Goal: Task Accomplishment & Management: Manage account settings

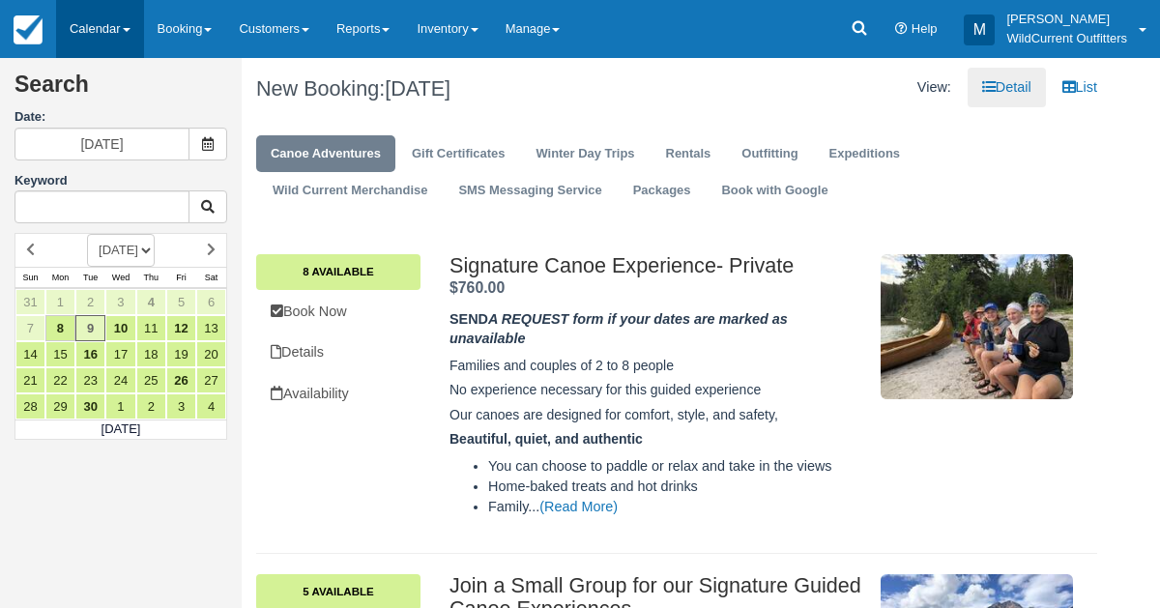
click at [82, 22] on link "Calendar" at bounding box center [100, 29] width 88 height 58
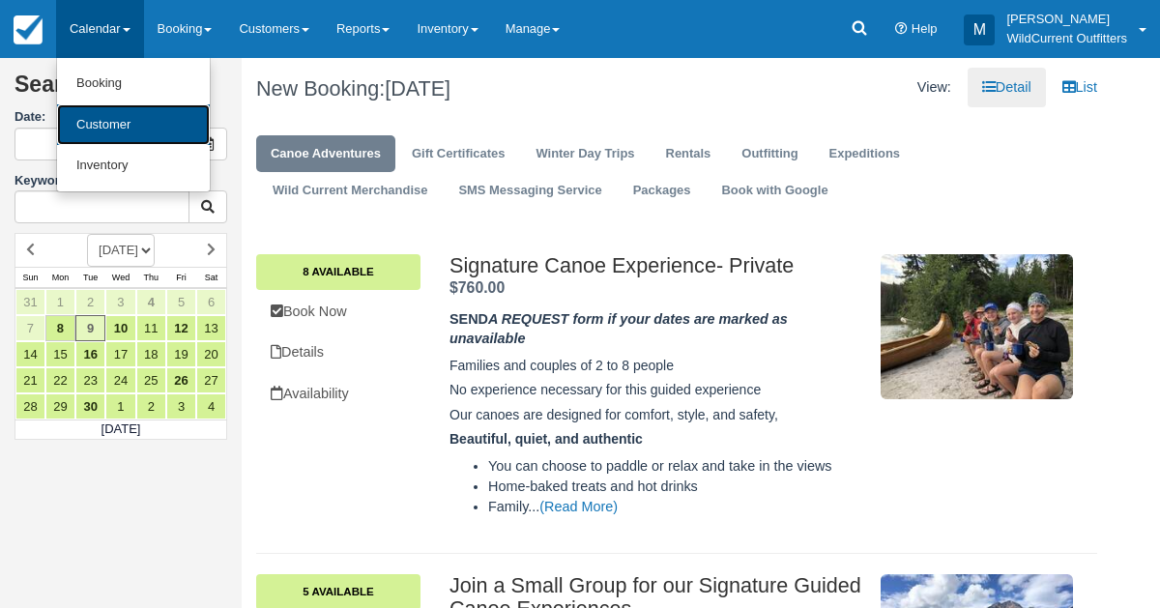
click at [92, 111] on link "Customer" at bounding box center [133, 125] width 153 height 42
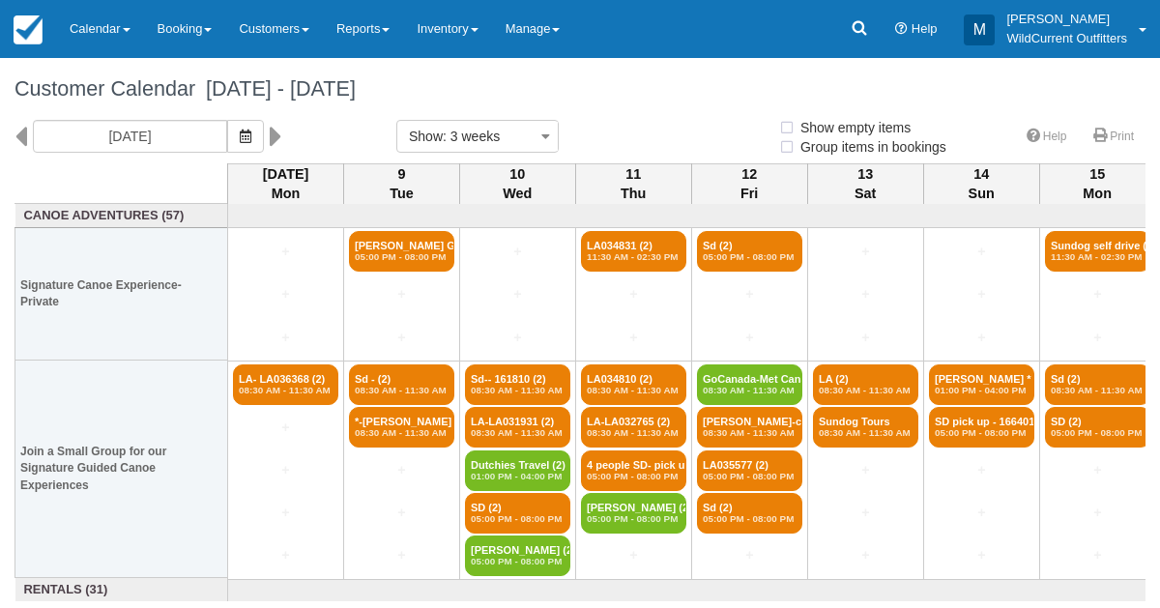
select select
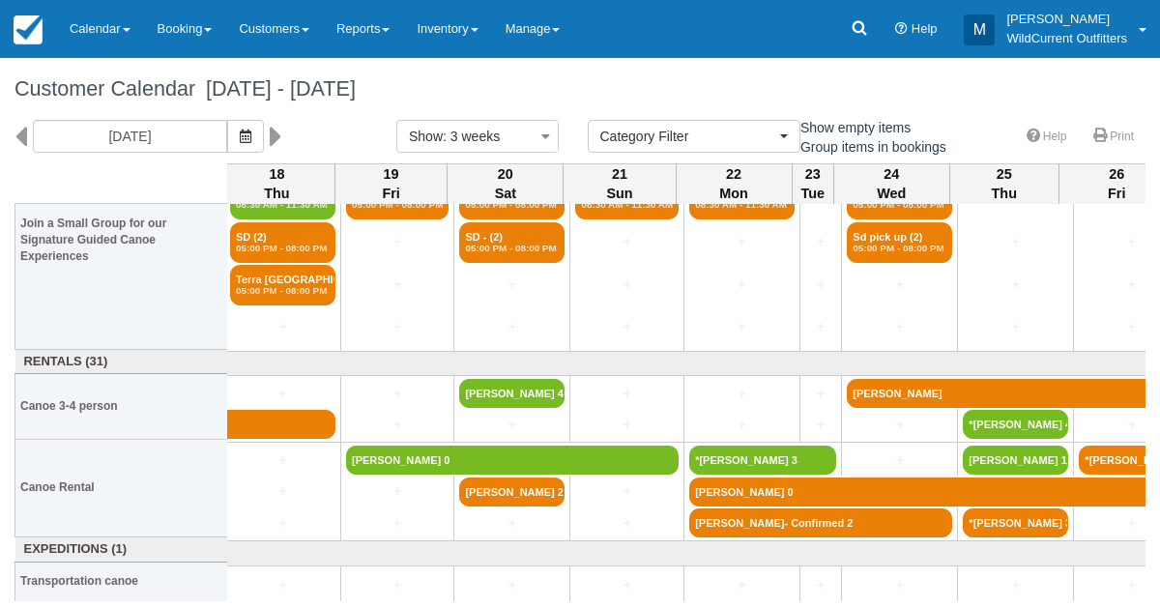
scroll to position [228, 1168]
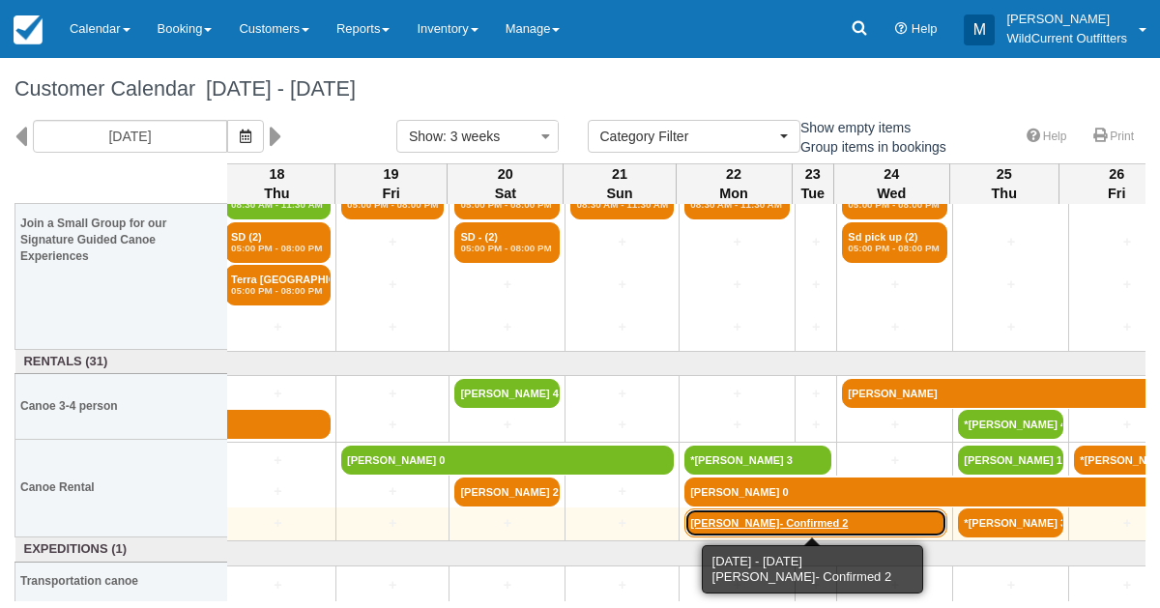
click at [741, 527] on link "Samantha Lewandowski- Confirmed 2" at bounding box center [815, 523] width 263 height 29
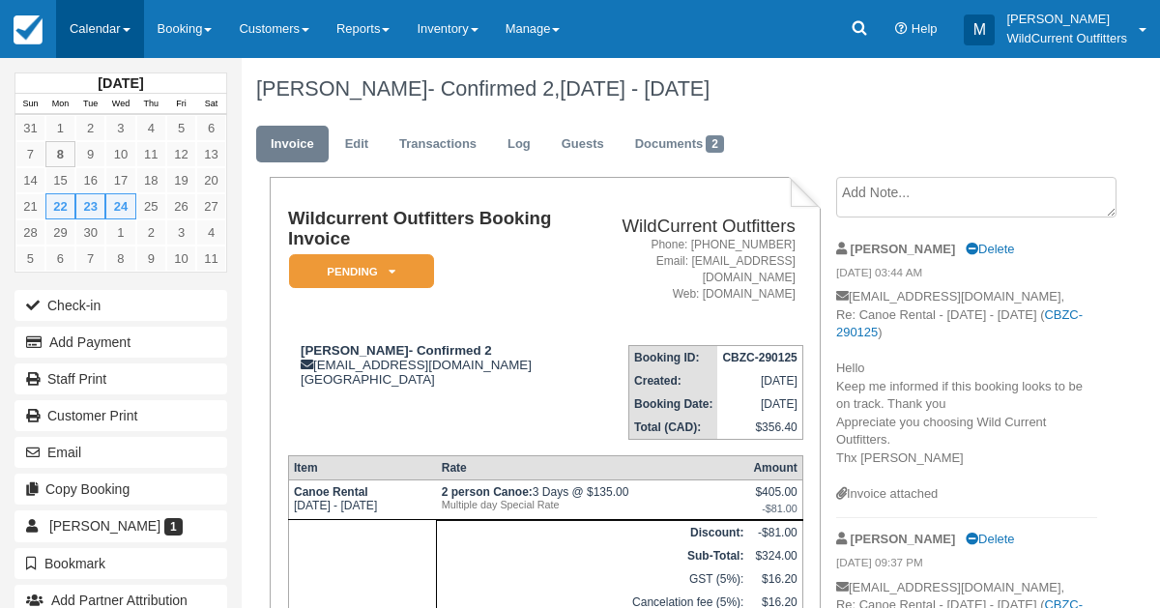
click at [106, 18] on link "Calendar" at bounding box center [100, 29] width 88 height 58
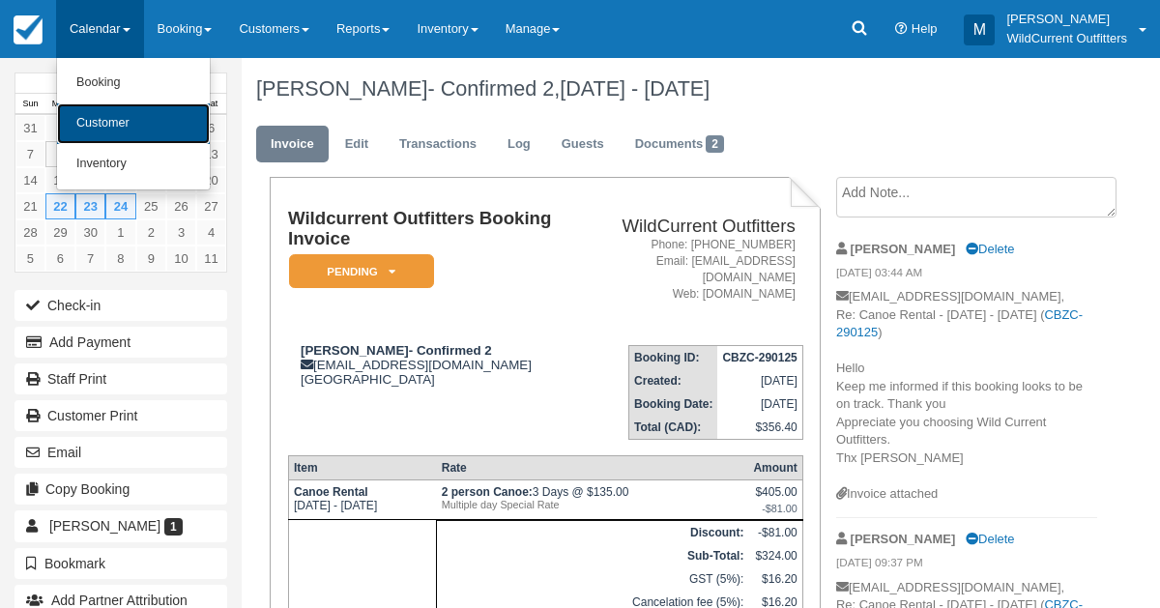
click at [98, 118] on link "Customer" at bounding box center [133, 123] width 153 height 41
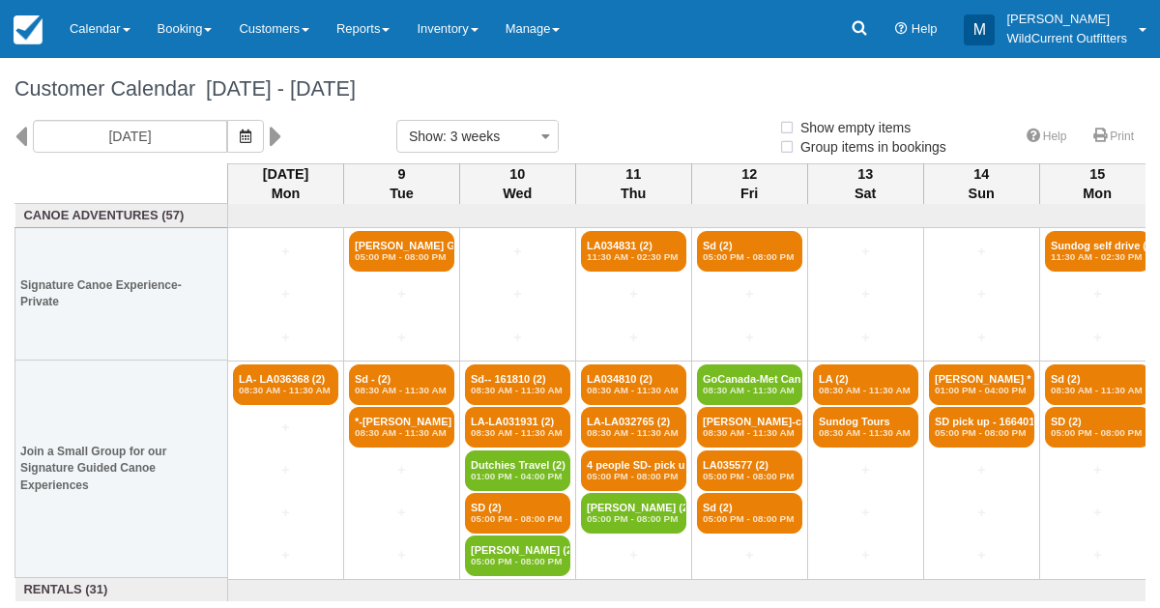
select select
click at [251, 130] on icon "button" at bounding box center [246, 137] width 12 height 14
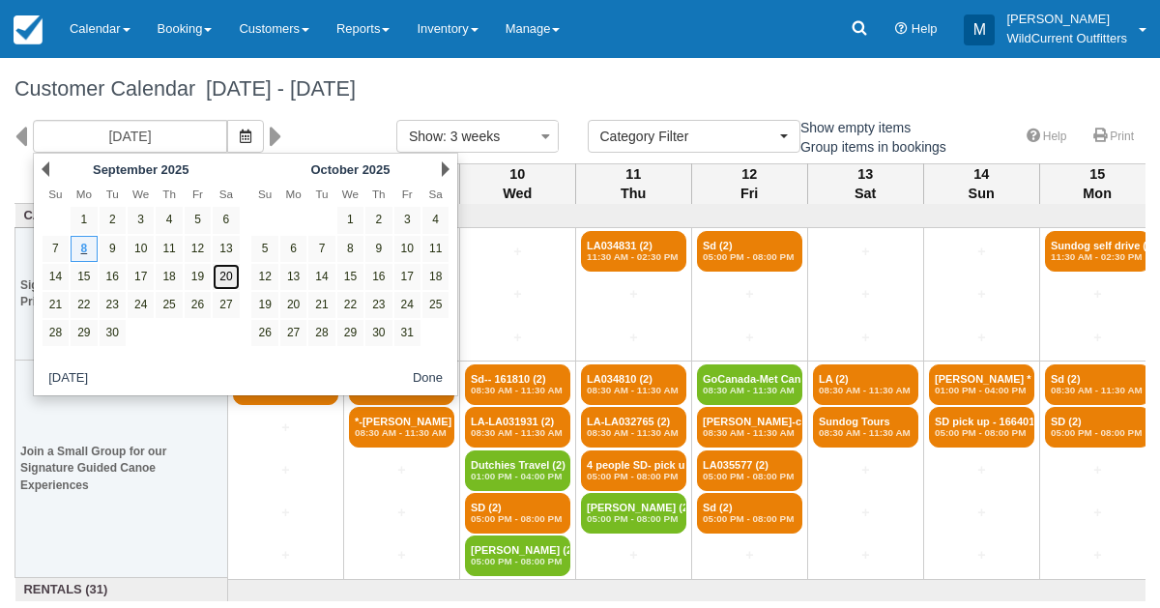
click at [230, 276] on link "20" at bounding box center [226, 277] width 26 height 26
type input "[DATE]"
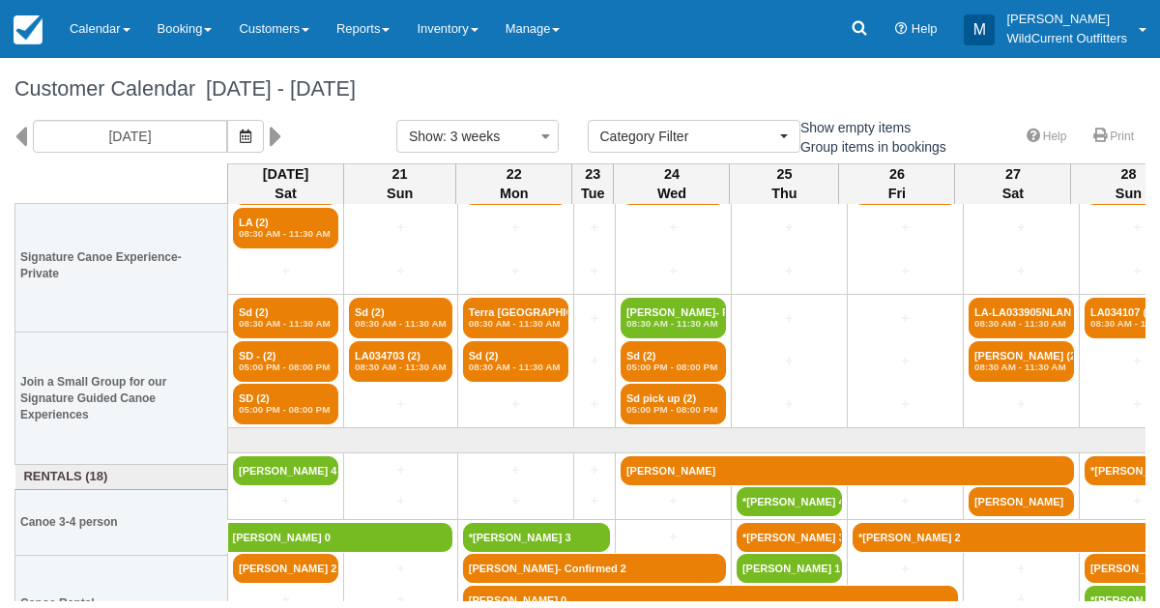
scroll to position [79, 0]
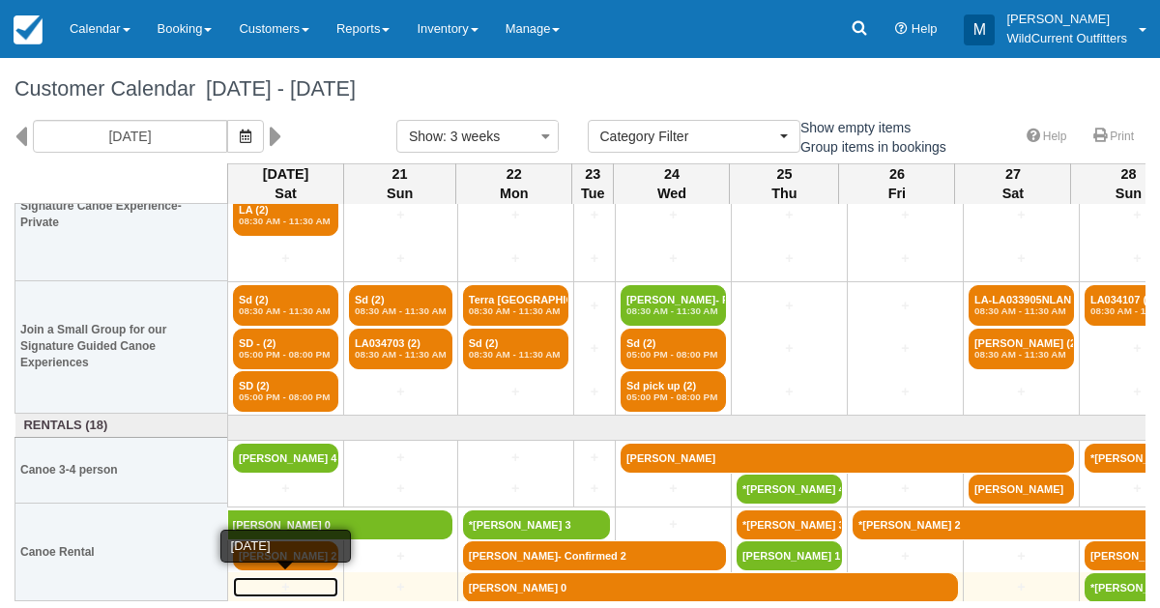
click at [295, 579] on link "+" at bounding box center [285, 587] width 105 height 20
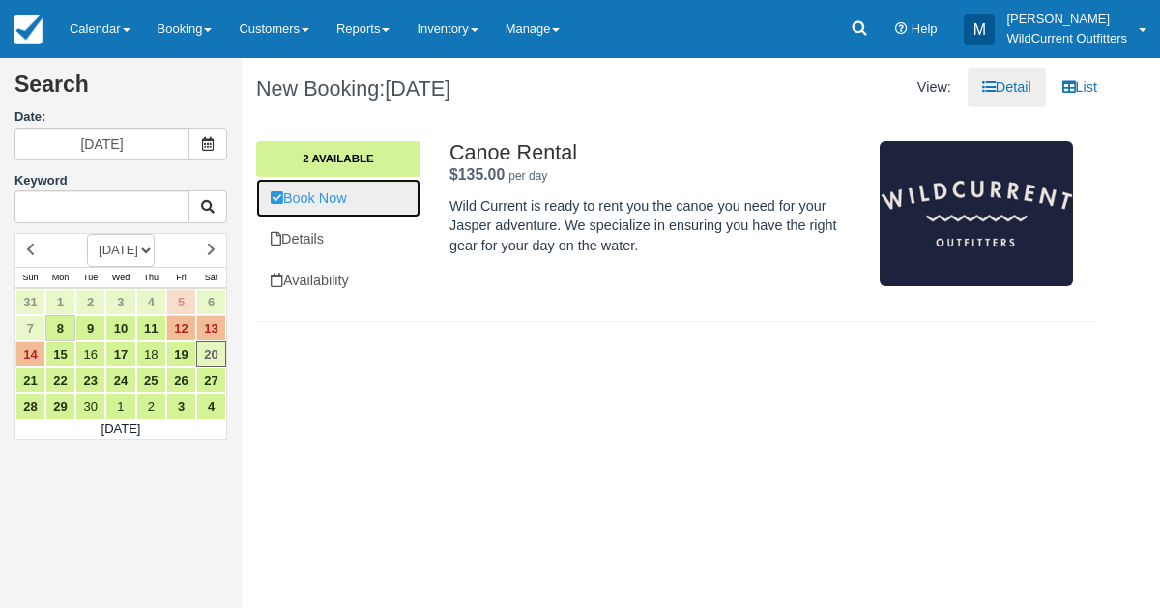
click at [336, 192] on link "Book Now" at bounding box center [338, 199] width 164 height 40
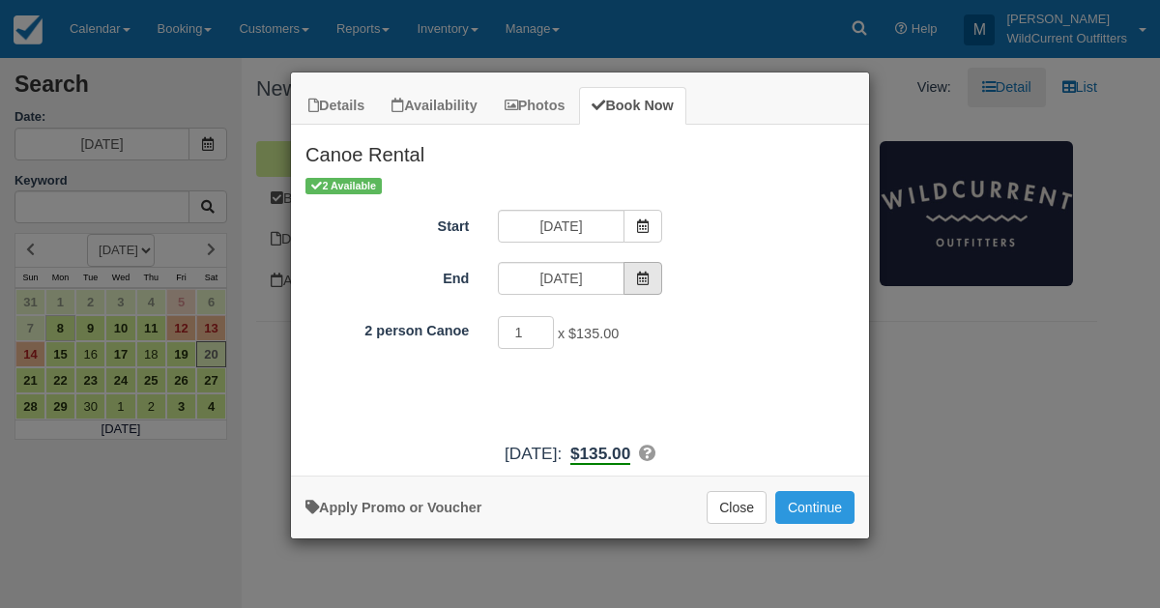
click at [641, 272] on icon "Item Modal" at bounding box center [643, 279] width 14 height 14
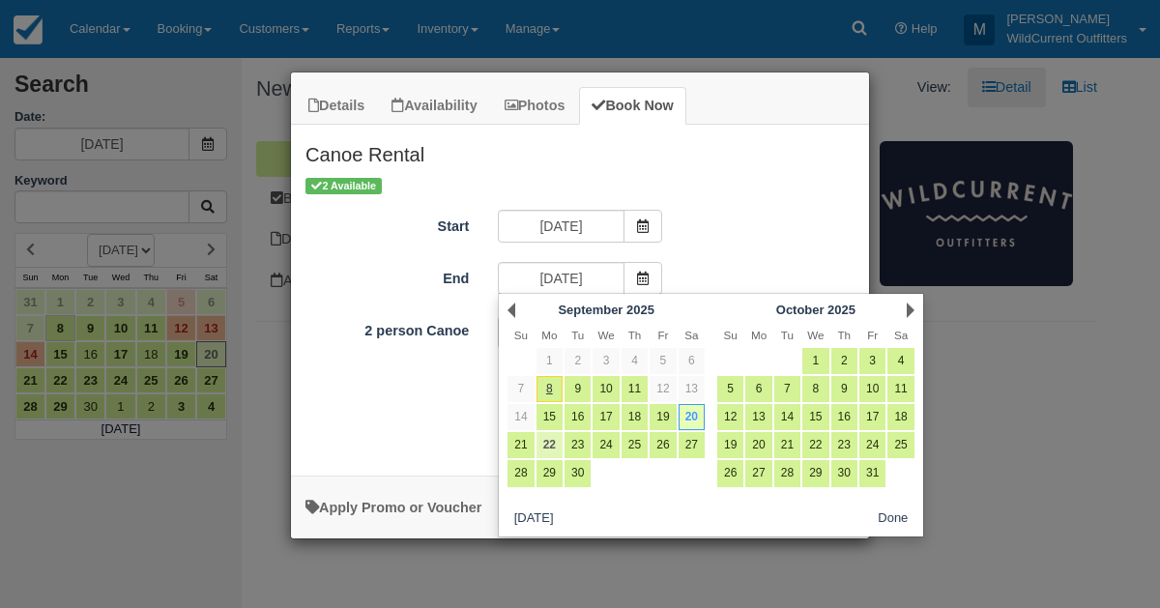
click at [546, 438] on link "22" at bounding box center [550, 445] width 26 height 26
type input "09/22/25"
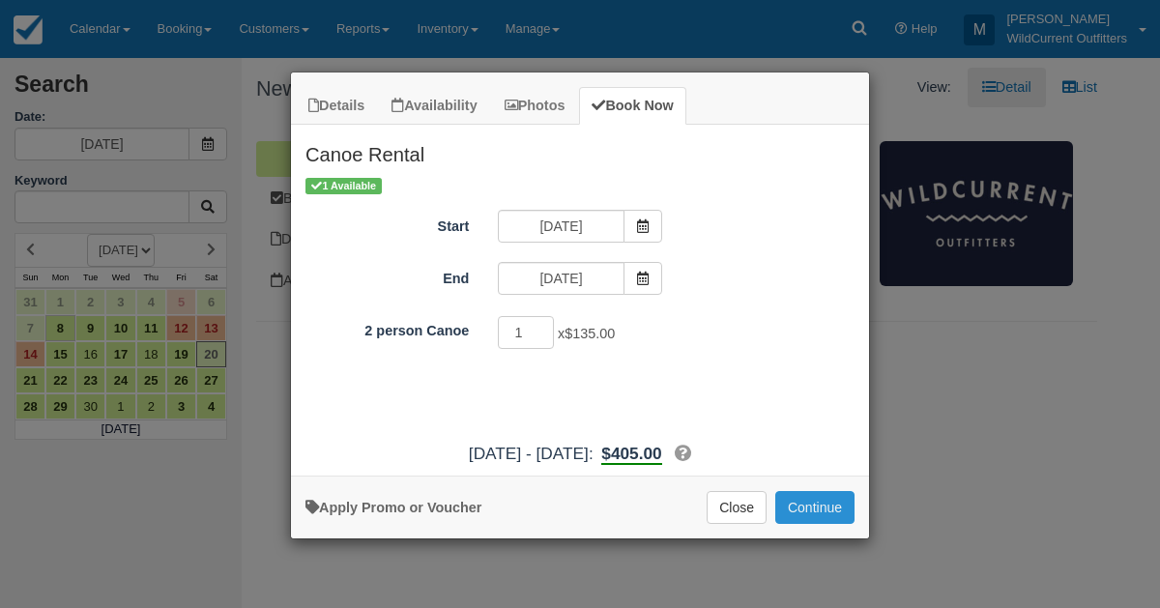
click at [799, 498] on button "Continue" at bounding box center [814, 507] width 79 height 33
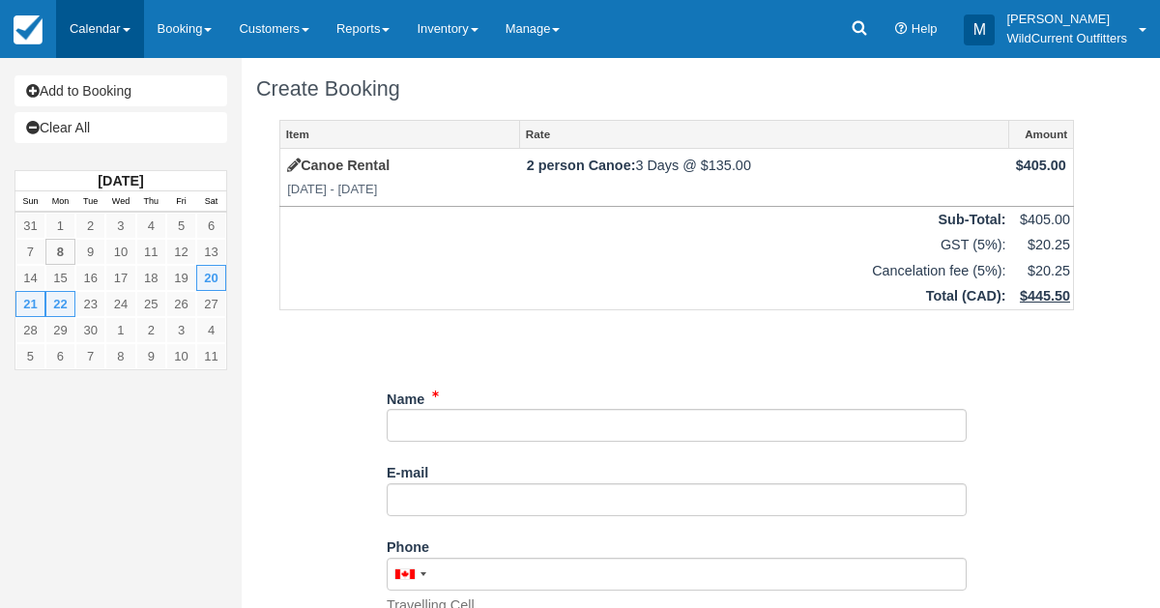
click at [103, 38] on link "Calendar" at bounding box center [100, 29] width 88 height 58
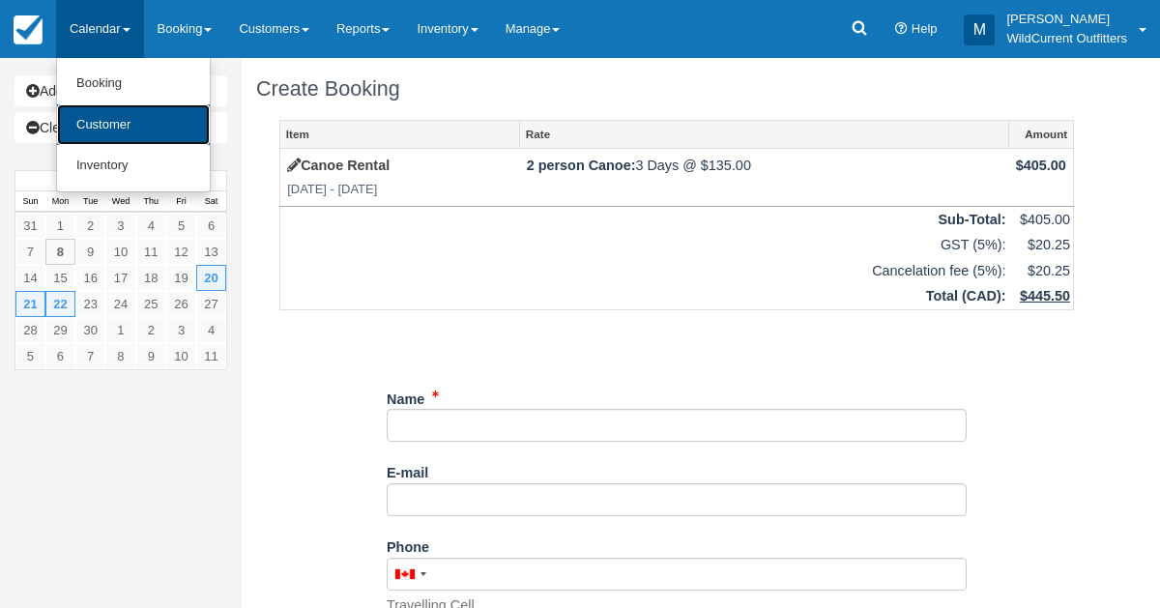
click at [123, 111] on link "Customer" at bounding box center [133, 125] width 153 height 42
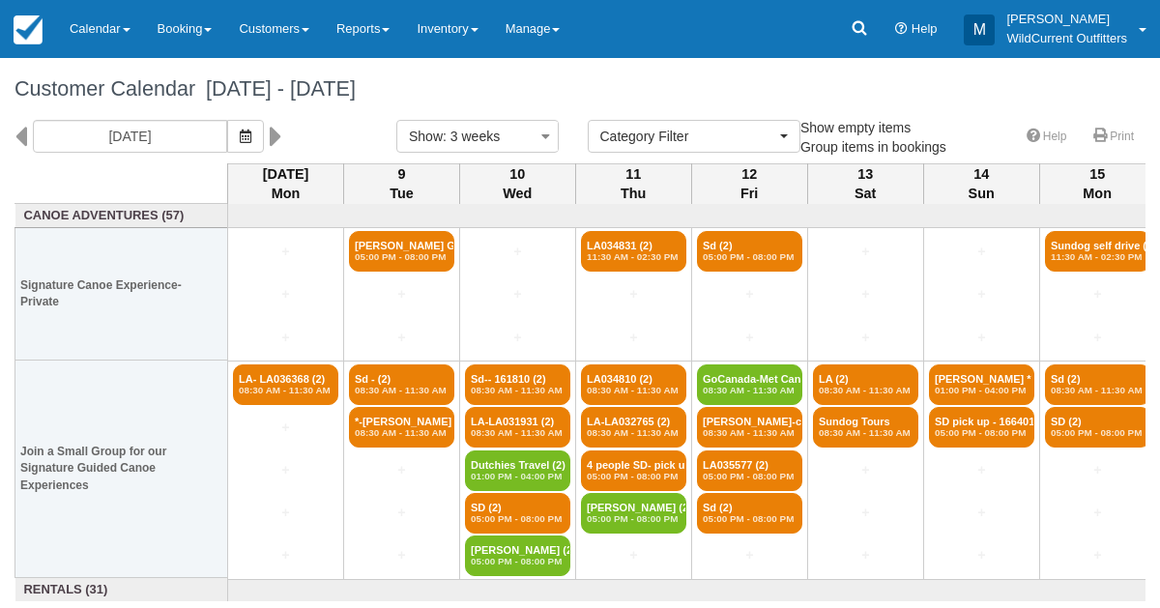
select select
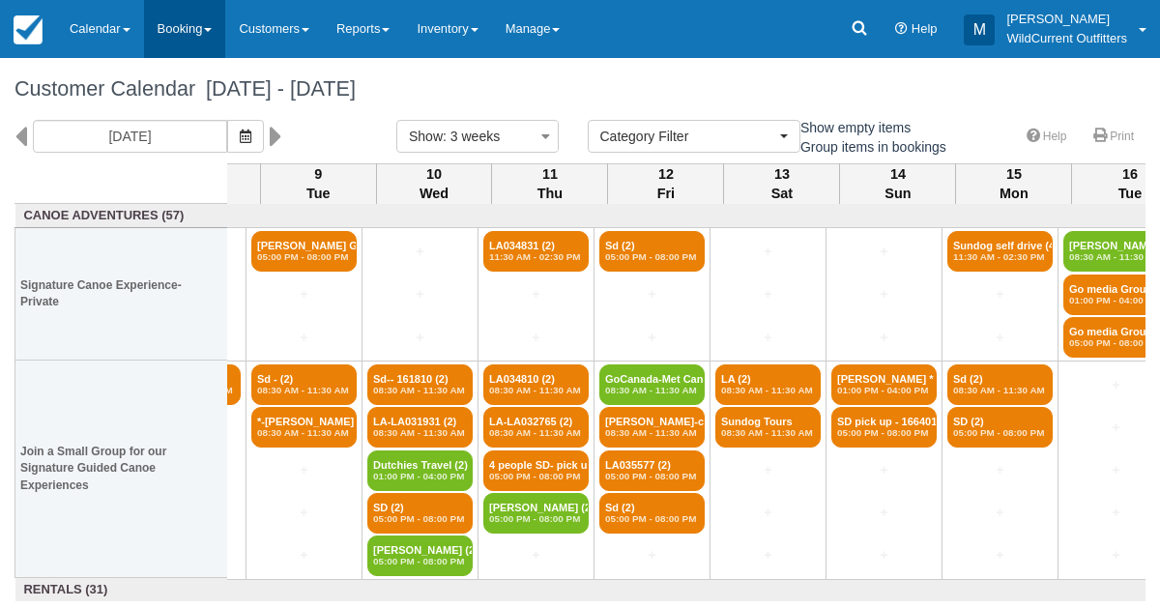
scroll to position [0, 73]
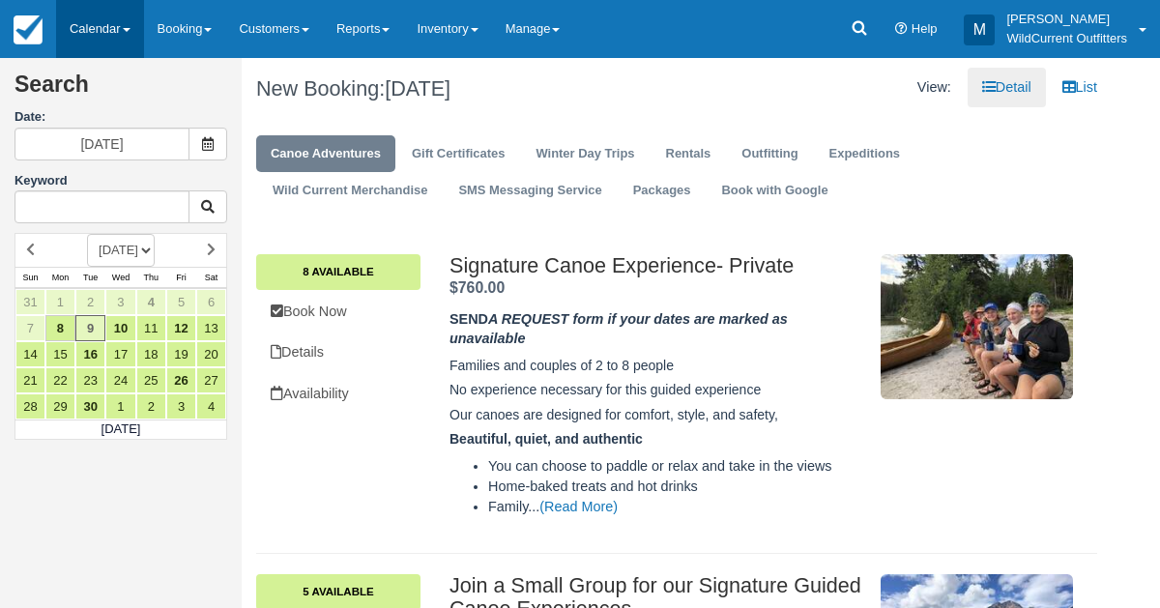
click at [112, 41] on link "Calendar" at bounding box center [100, 29] width 88 height 58
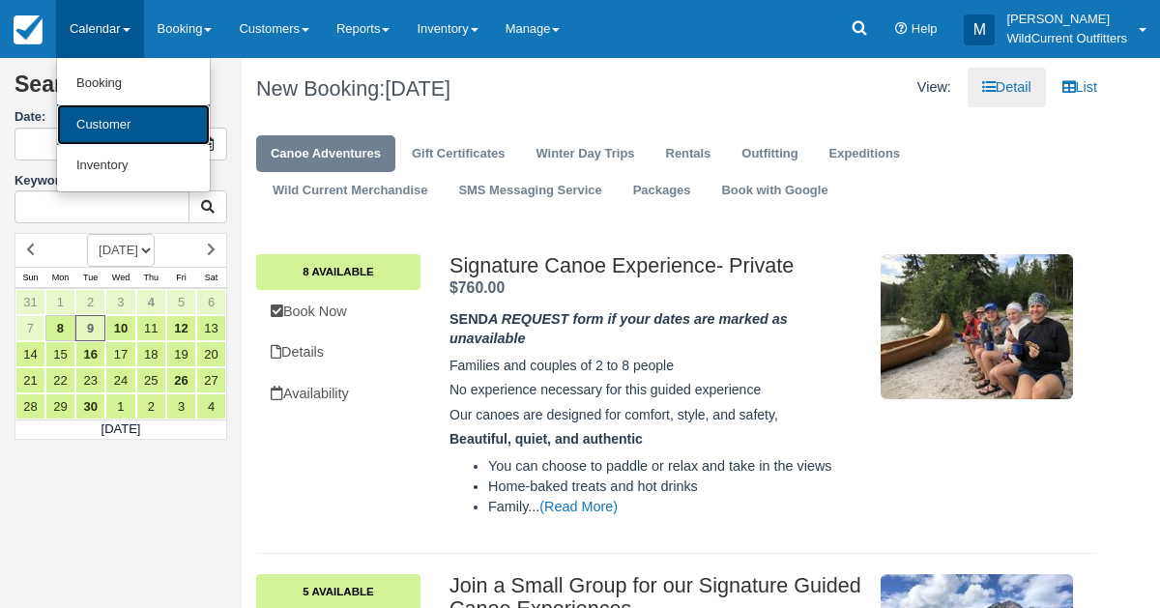
click at [111, 108] on link "Customer" at bounding box center [133, 125] width 153 height 42
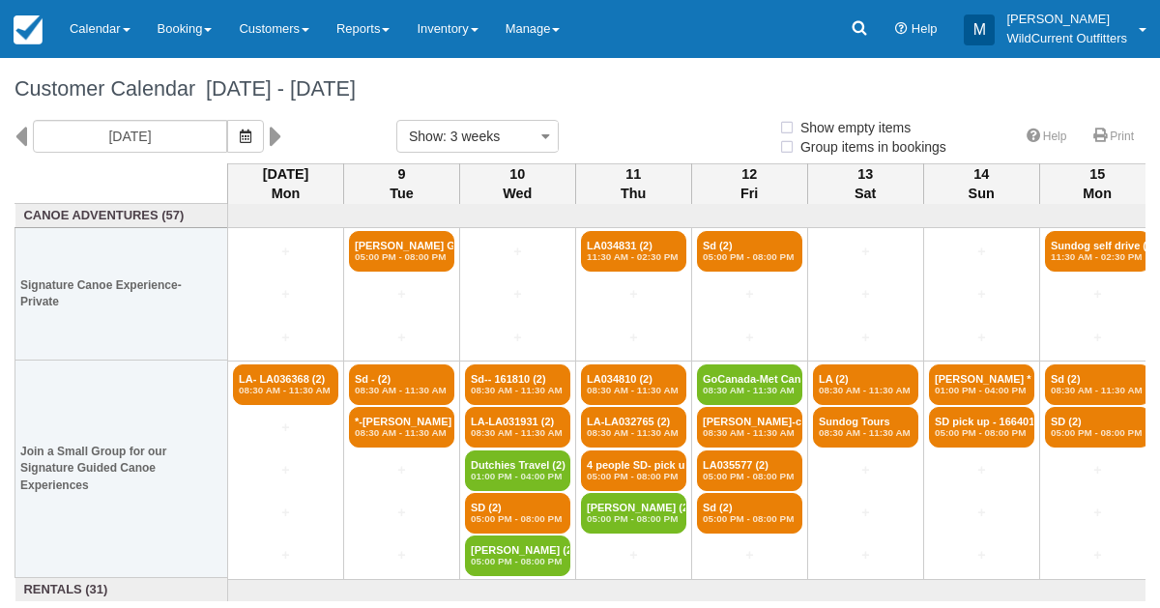
select select
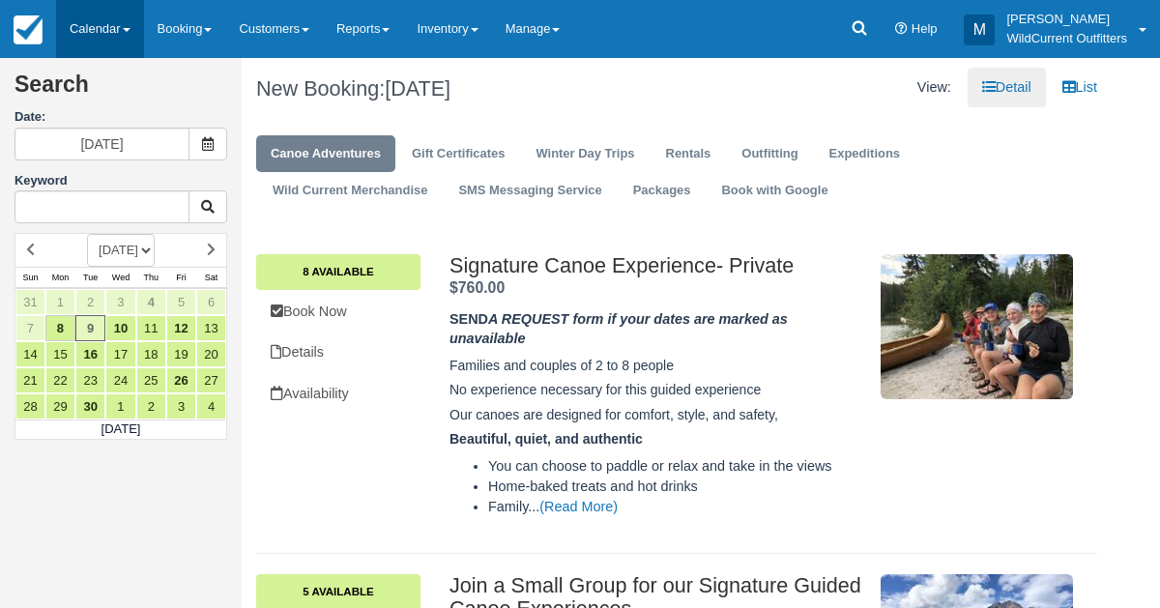
click at [89, 18] on link "Calendar" at bounding box center [100, 29] width 88 height 58
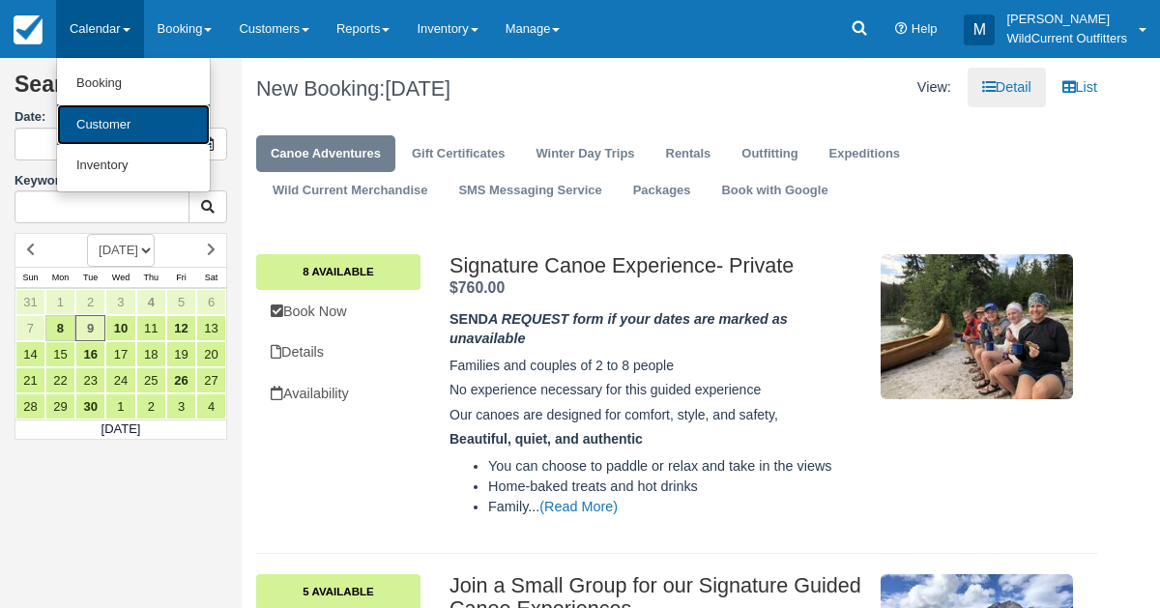
click at [109, 134] on link "Customer" at bounding box center [133, 125] width 153 height 42
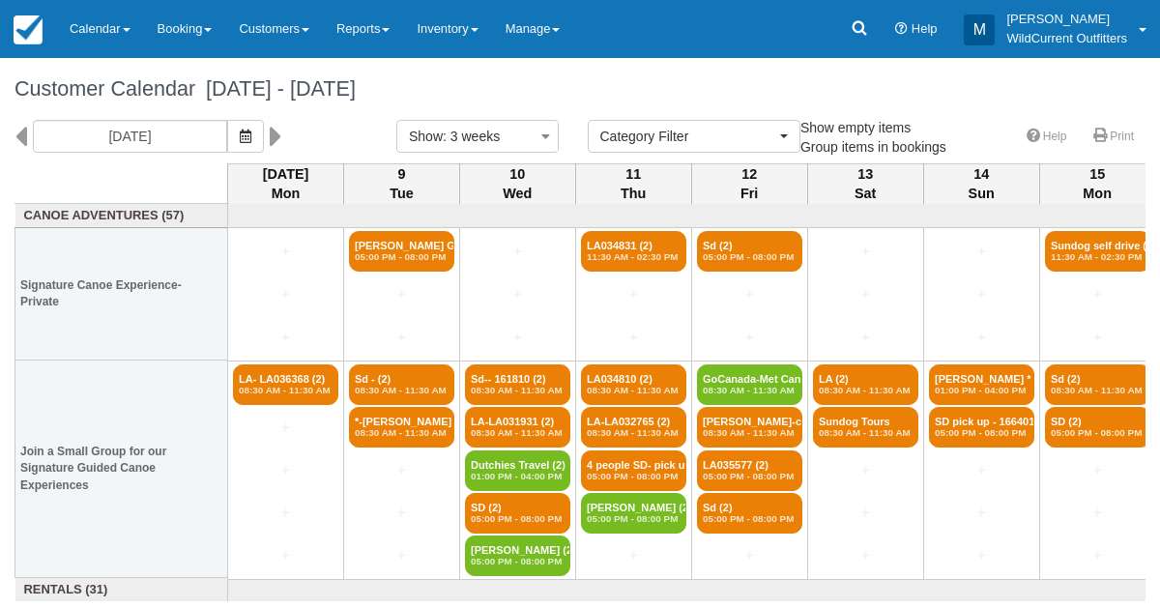
select select
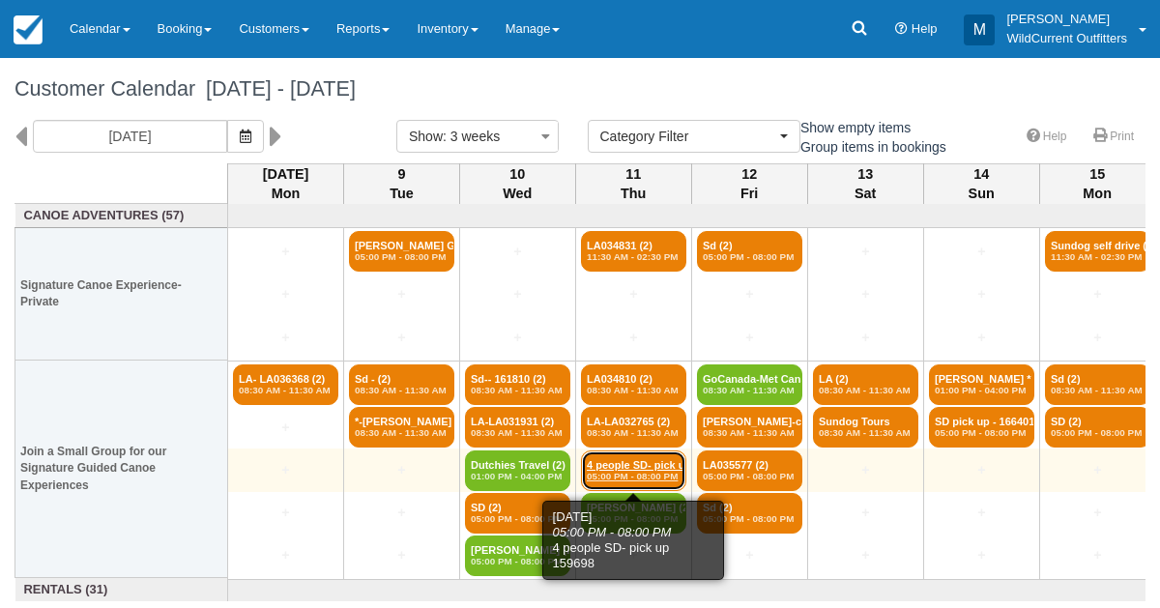
click at [643, 467] on link "4 people SD- pick up (3) 05:00 PM - 08:00 PM" at bounding box center [633, 470] width 105 height 41
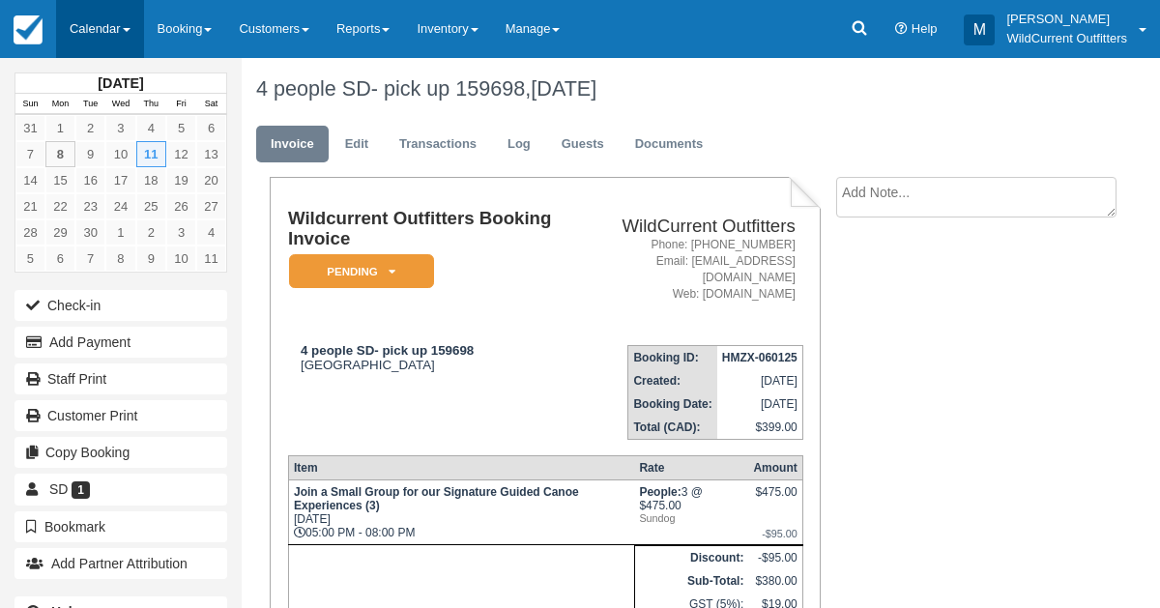
click at [96, 31] on link "Calendar" at bounding box center [100, 29] width 88 height 58
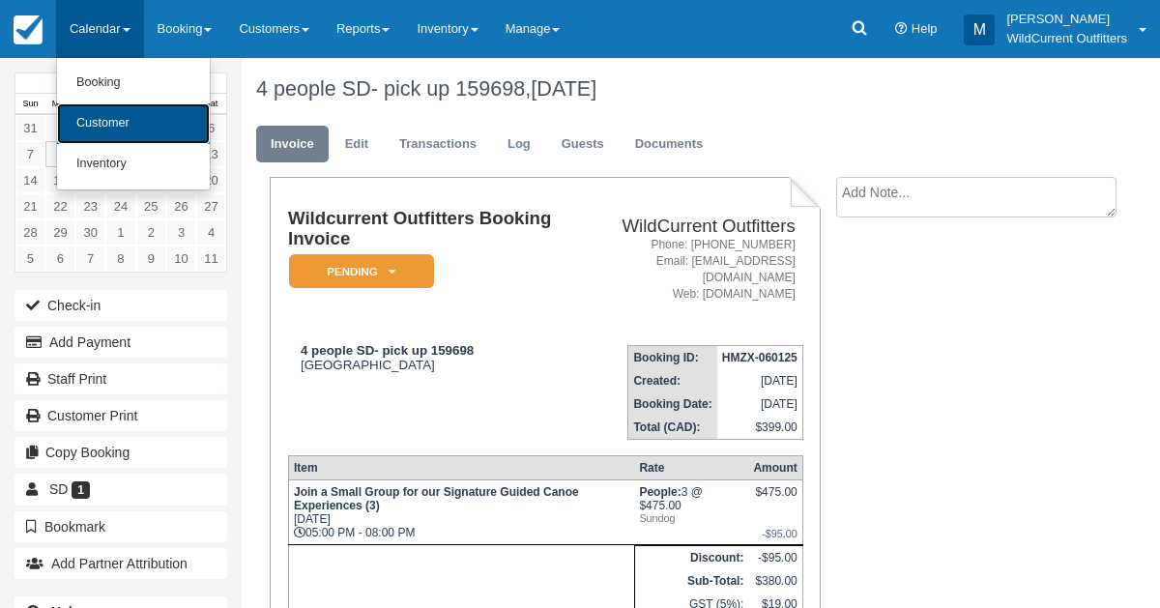
click at [106, 129] on link "Customer" at bounding box center [133, 123] width 153 height 41
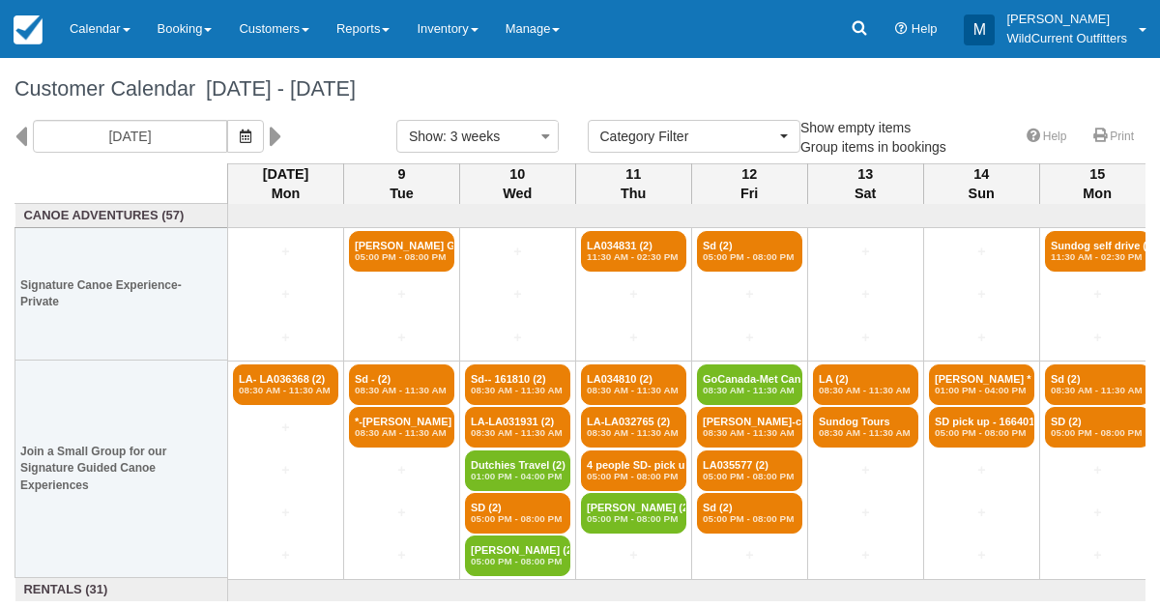
select select
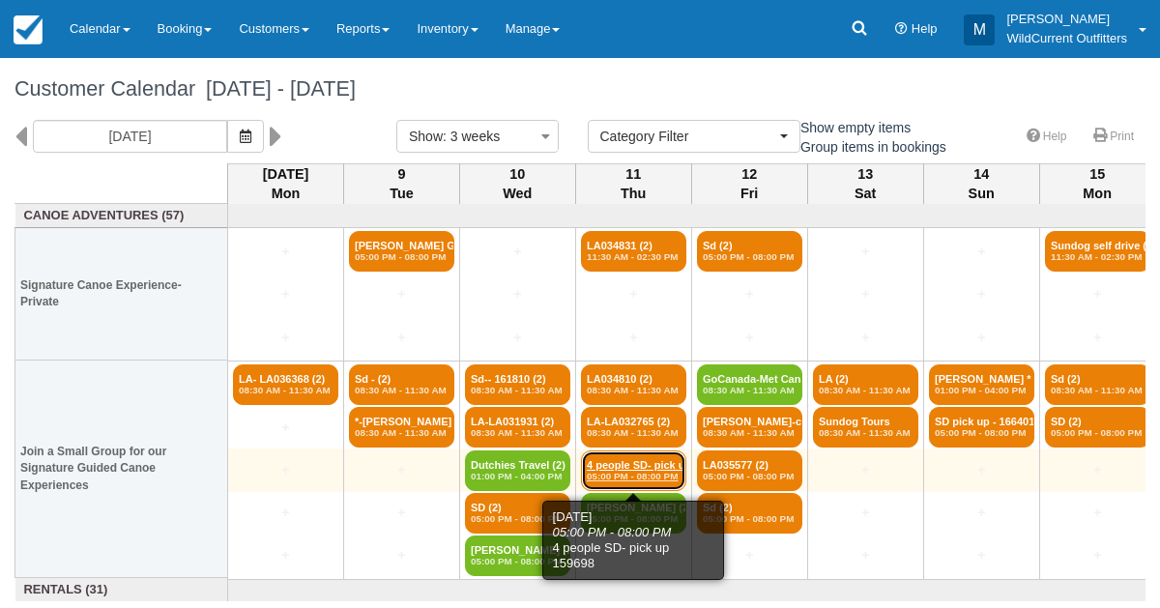
click at [609, 465] on link "4 people SD- pick up (3) 05:00 PM - 08:00 PM" at bounding box center [633, 470] width 105 height 41
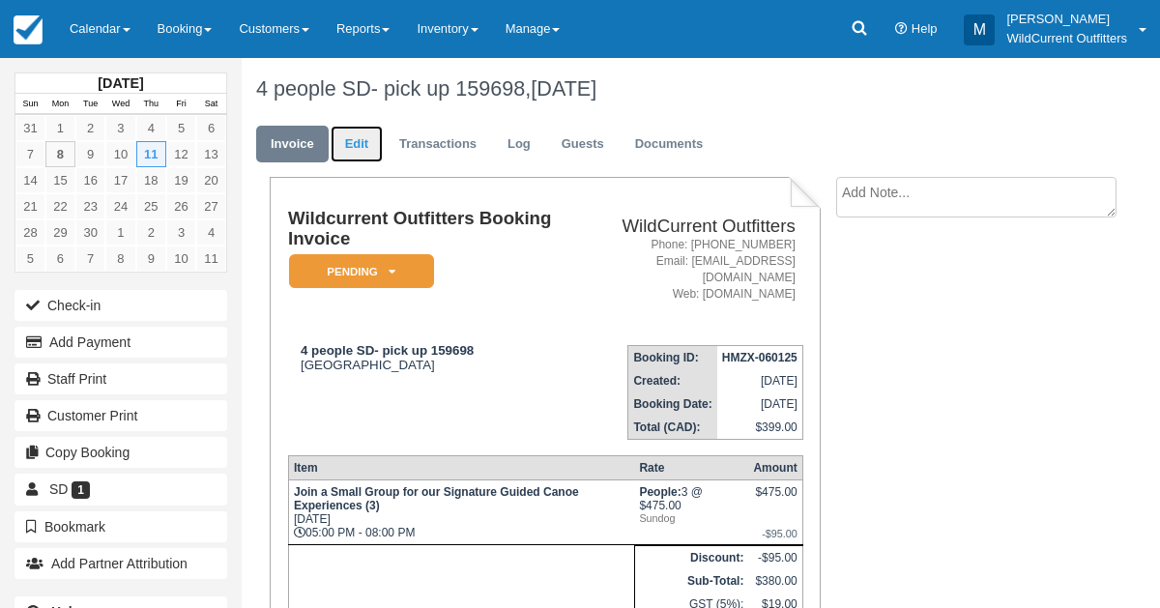
click at [364, 144] on link "Edit" at bounding box center [357, 145] width 52 height 38
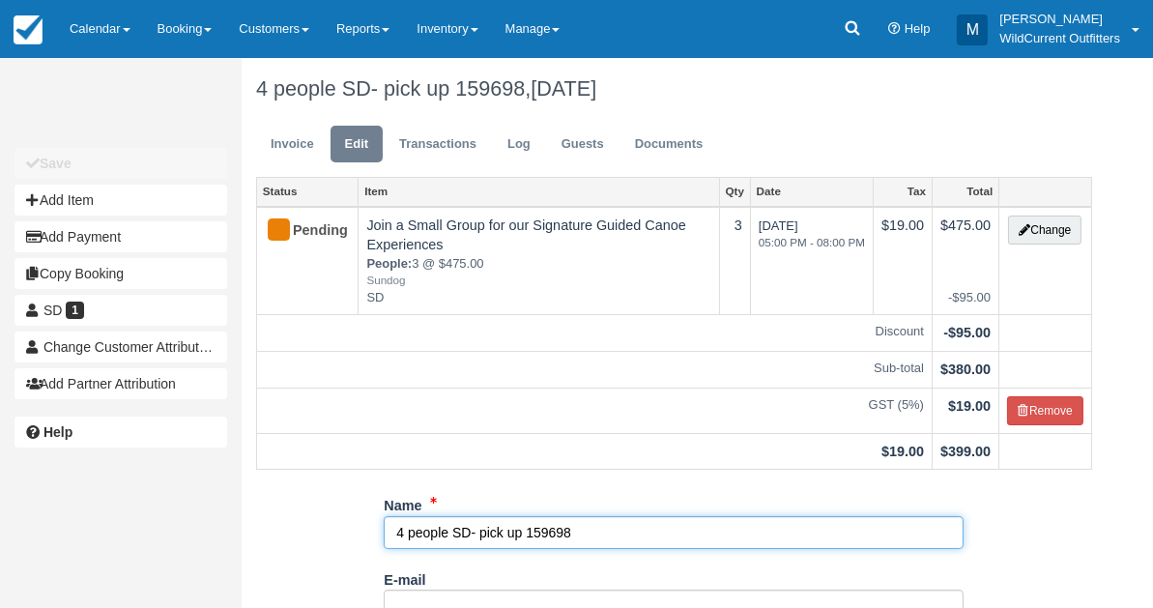
click at [449, 535] on input "4 people SD- pick up 159698" at bounding box center [674, 532] width 580 height 33
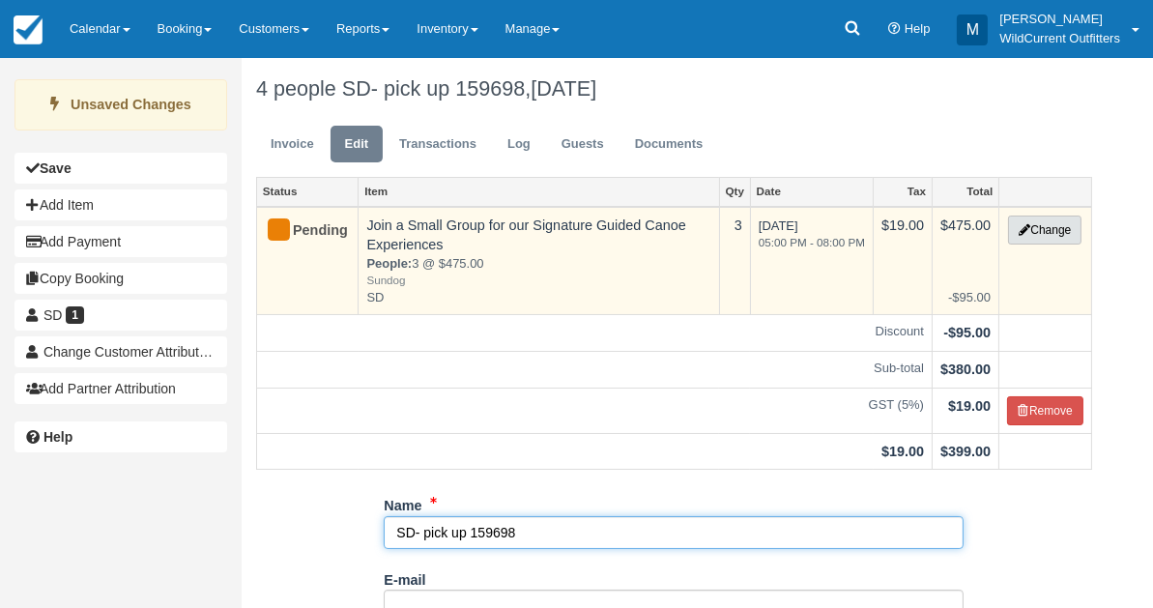
type input "SD- pick up 159698"
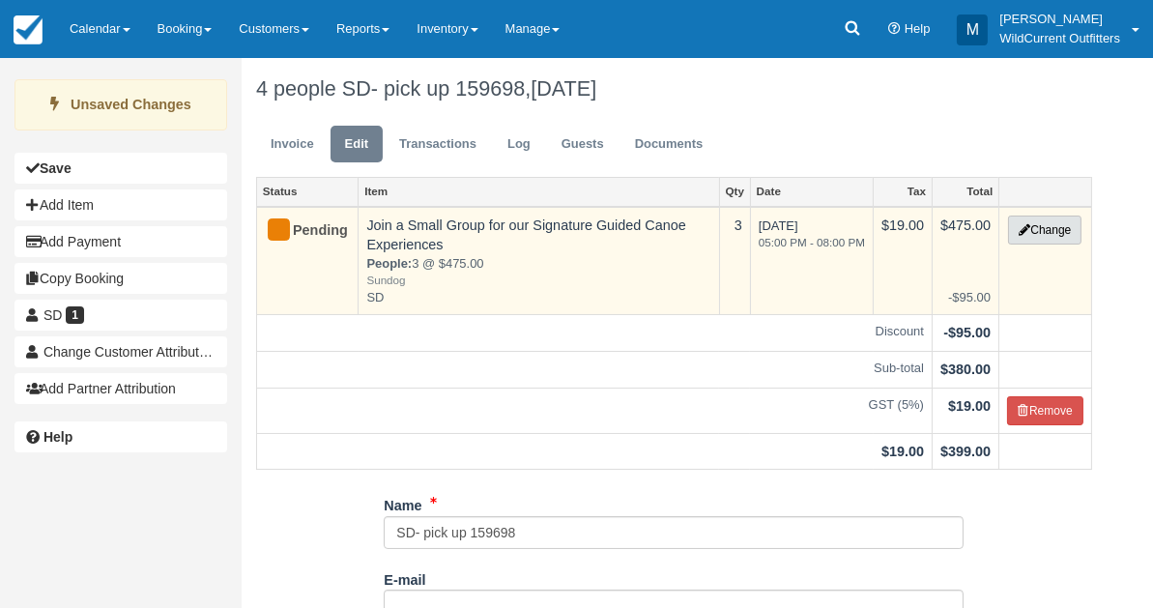
click at [1027, 232] on icon "button" at bounding box center [1025, 230] width 12 height 12
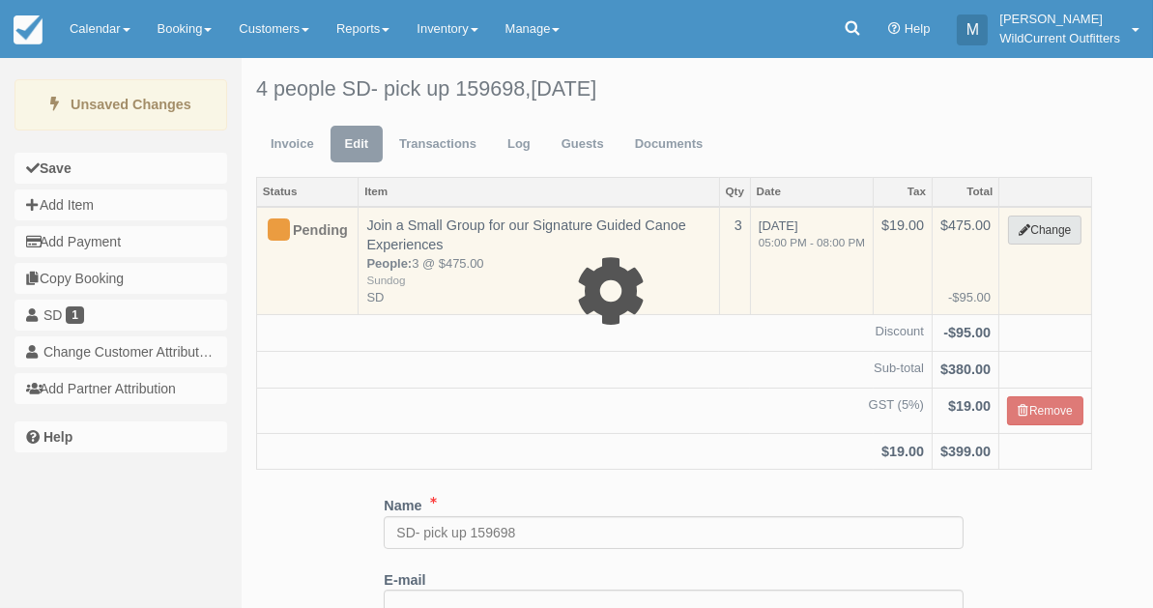
type input "475.00"
type input "SD"
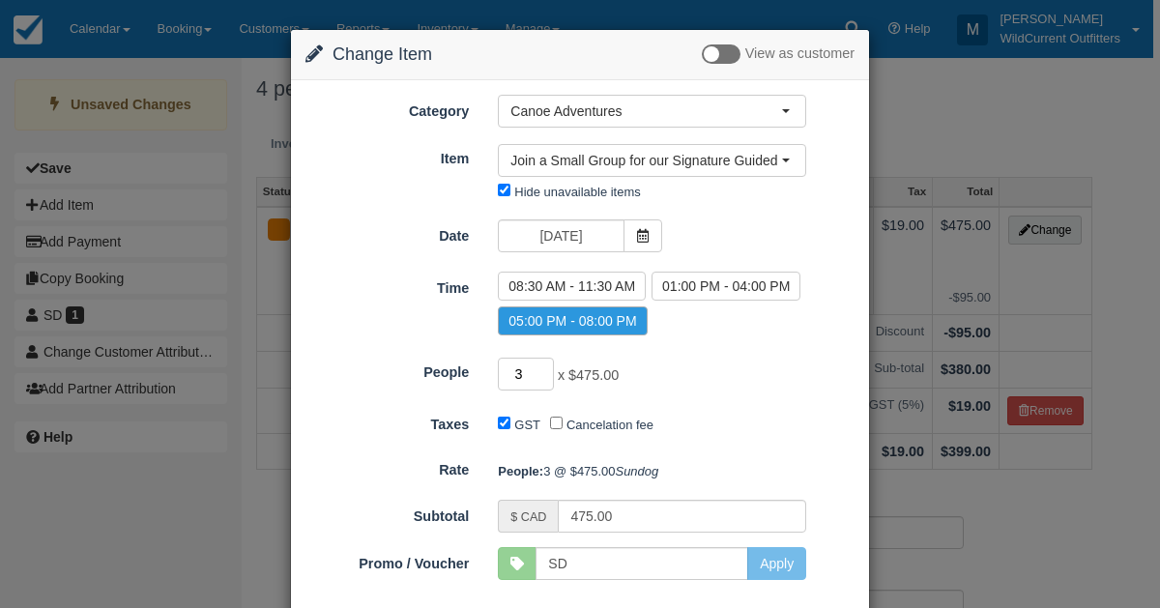
type input "2"
click at [547, 374] on input "2" at bounding box center [526, 374] width 56 height 33
type input "380.00"
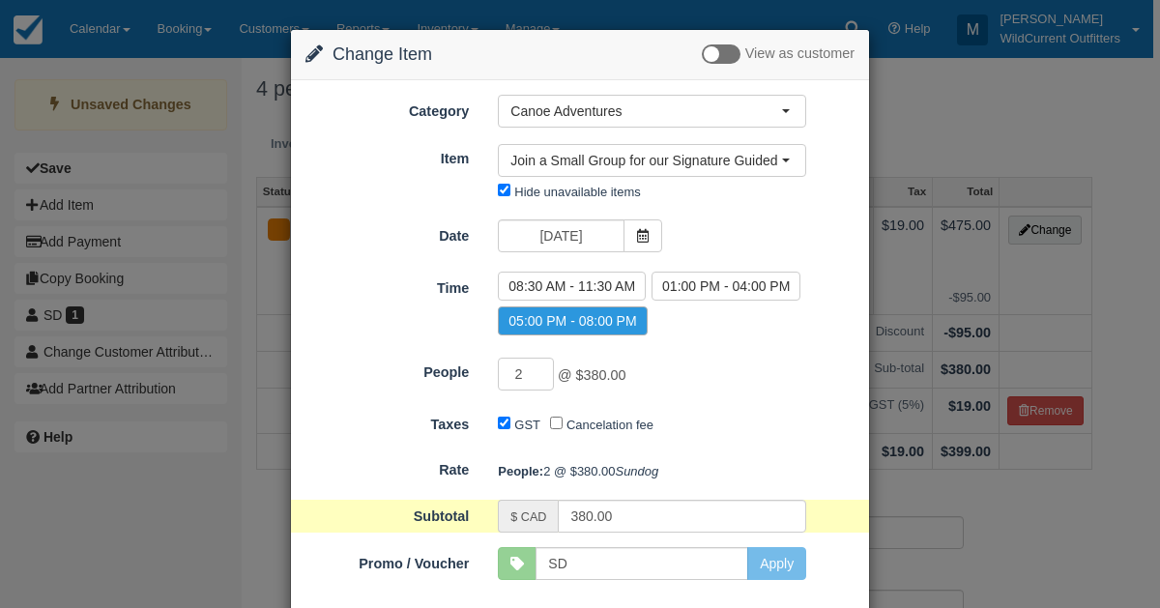
scroll to position [122, 0]
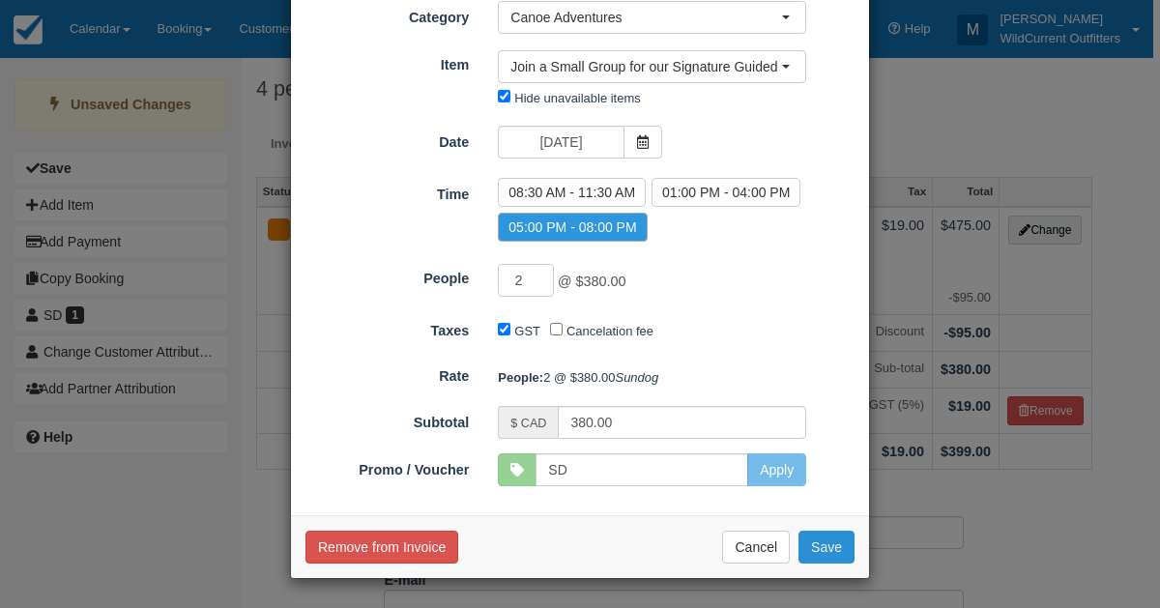
click at [813, 549] on button "Save" at bounding box center [827, 547] width 56 height 33
checkbox input "false"
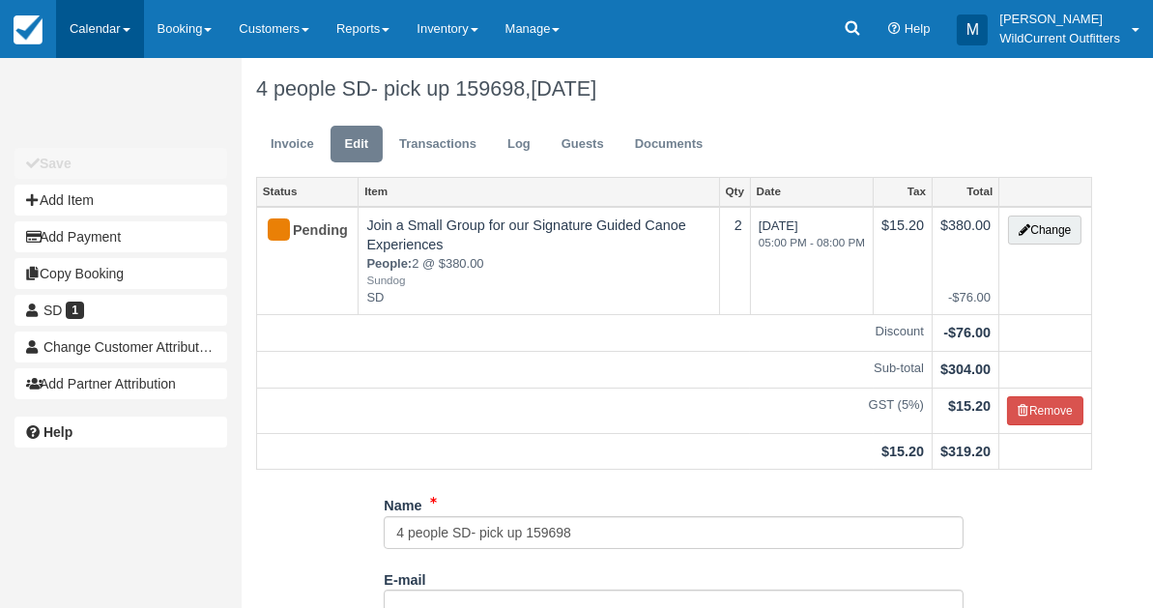
click at [93, 23] on link "Calendar" at bounding box center [100, 29] width 88 height 58
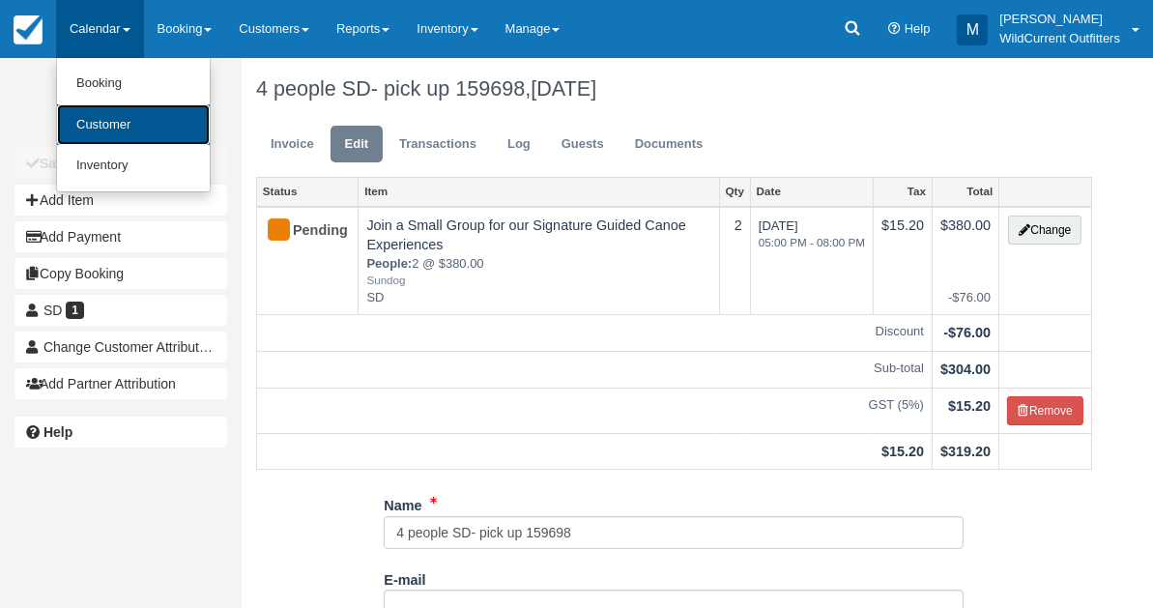
click at [130, 135] on link "Customer" at bounding box center [133, 125] width 153 height 42
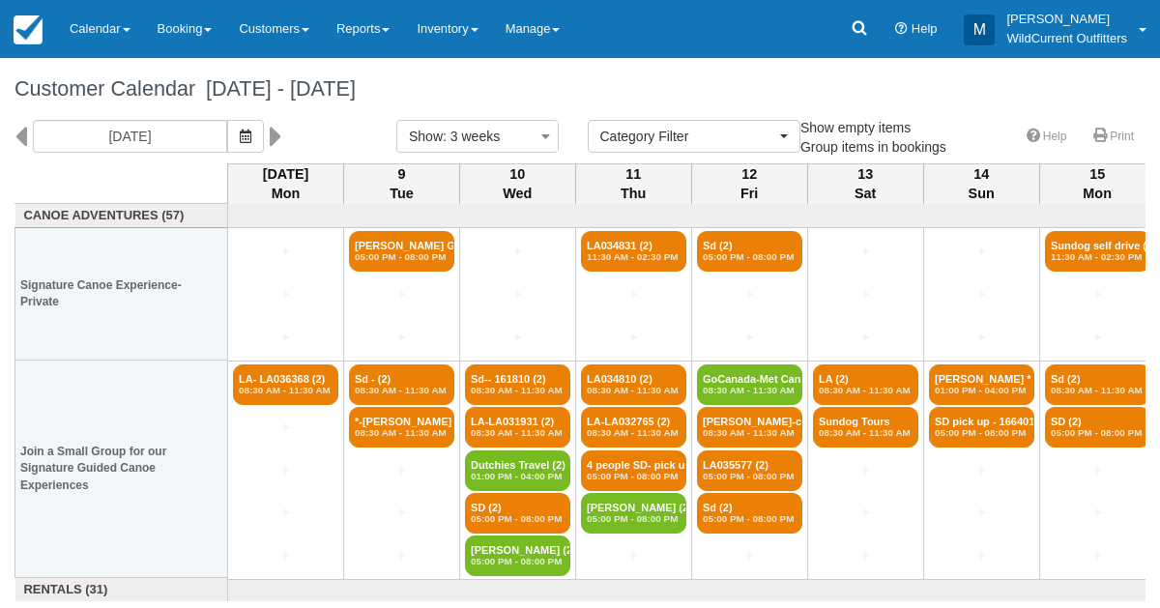
select select
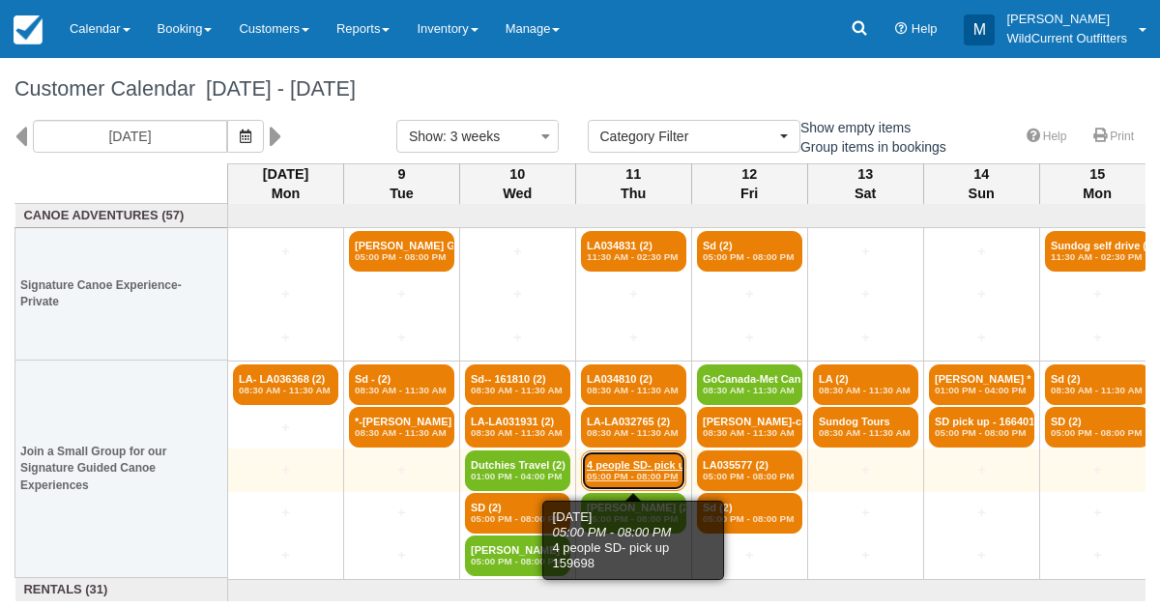
click at [640, 461] on link "4 people SD- pick up (2) 05:00 PM - 08:00 PM" at bounding box center [633, 470] width 105 height 41
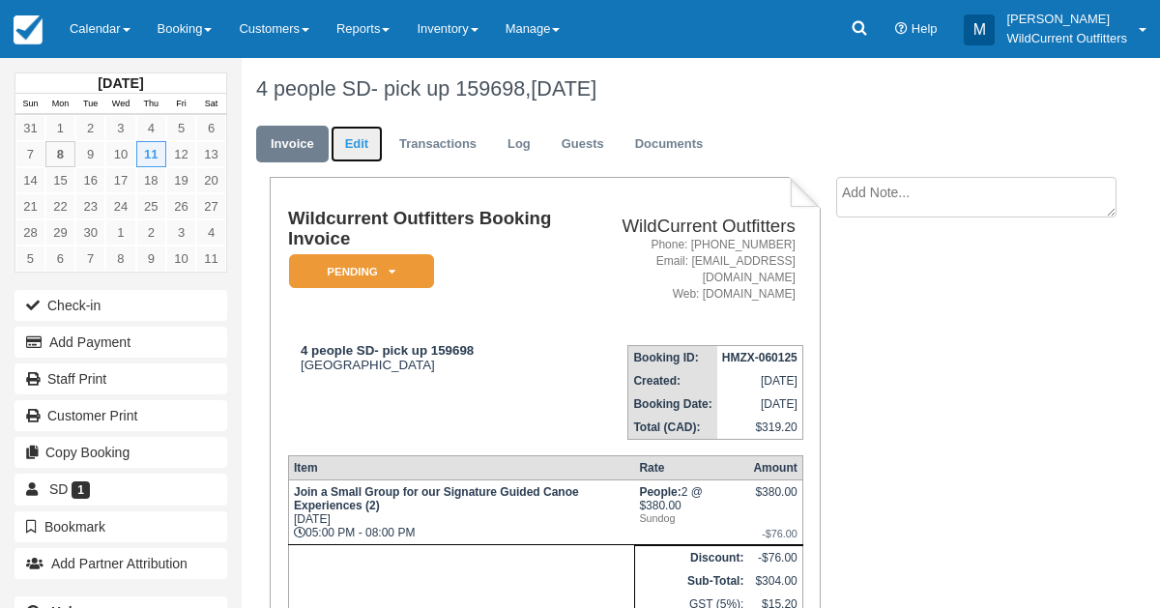
click at [361, 136] on link "Edit" at bounding box center [357, 145] width 52 height 38
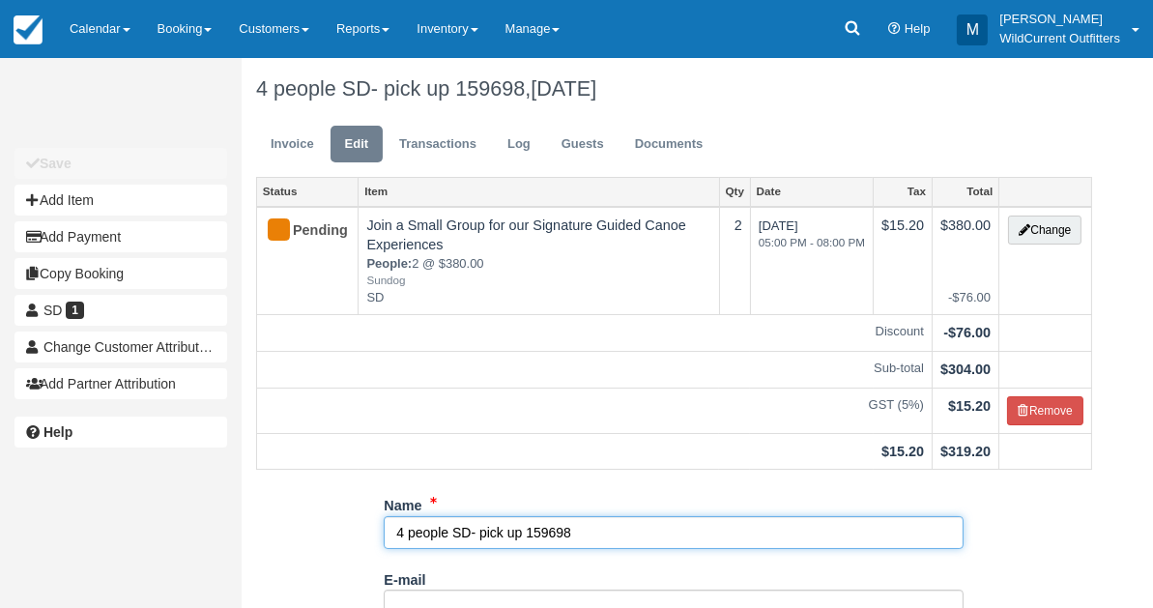
click at [450, 528] on input "4 people SD- pick up 159698" at bounding box center [674, 532] width 580 height 33
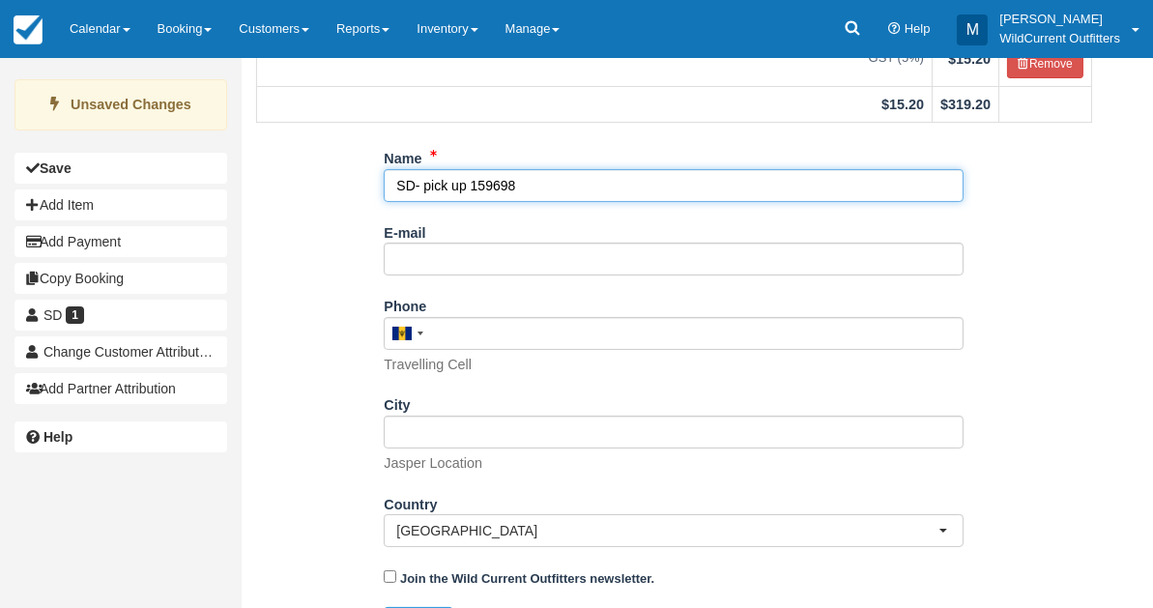
scroll to position [390, 0]
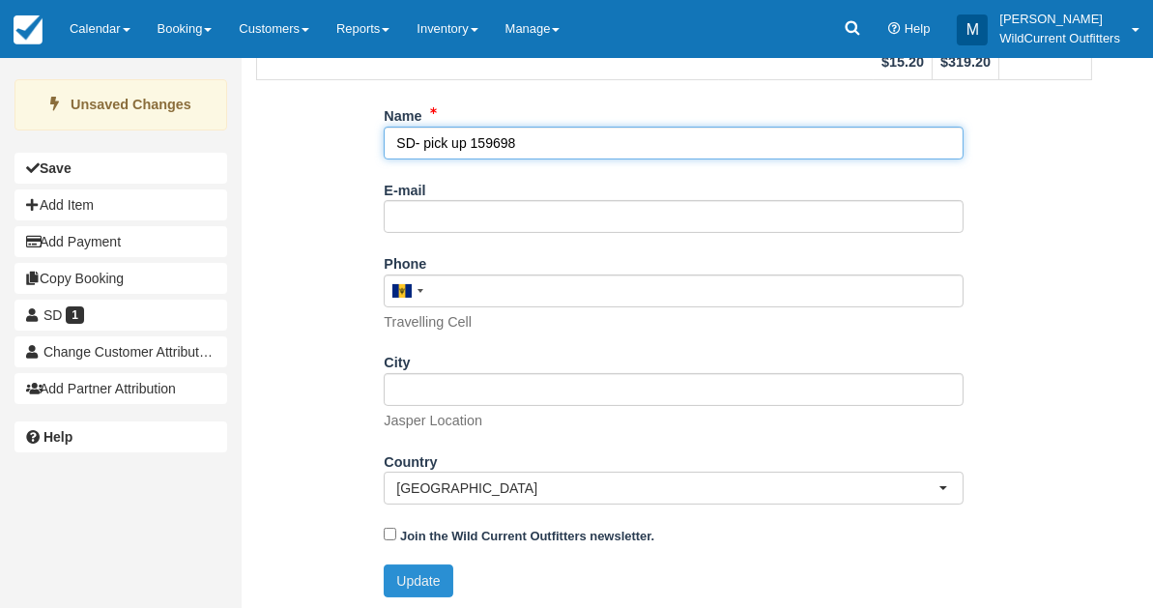
type input "SD- pick up 159698"
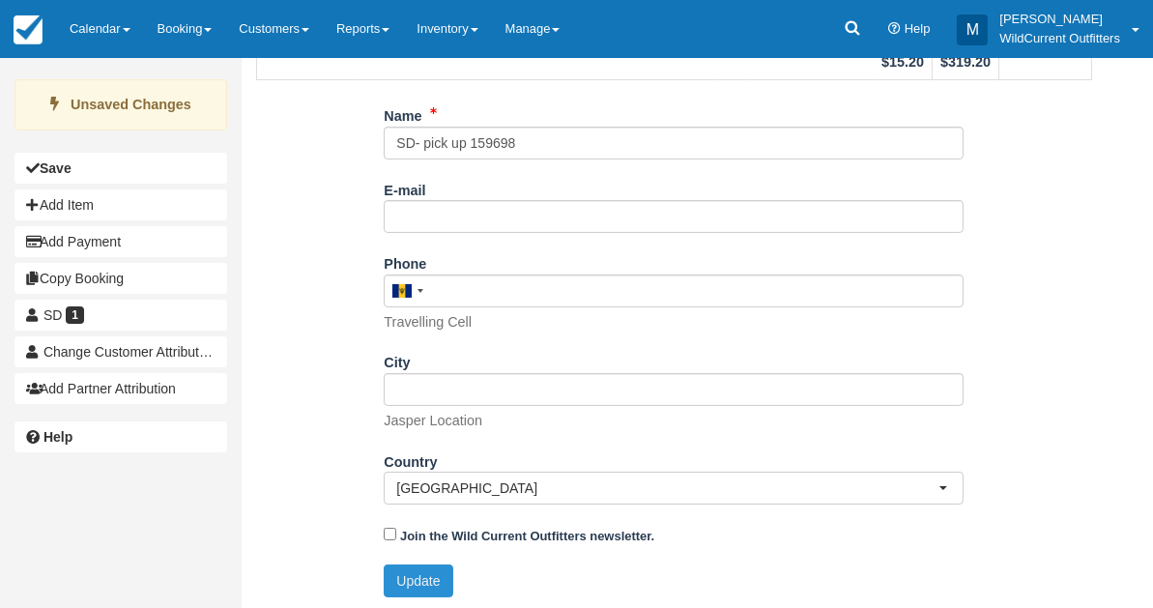
click at [415, 578] on button "Update" at bounding box center [418, 581] width 69 height 33
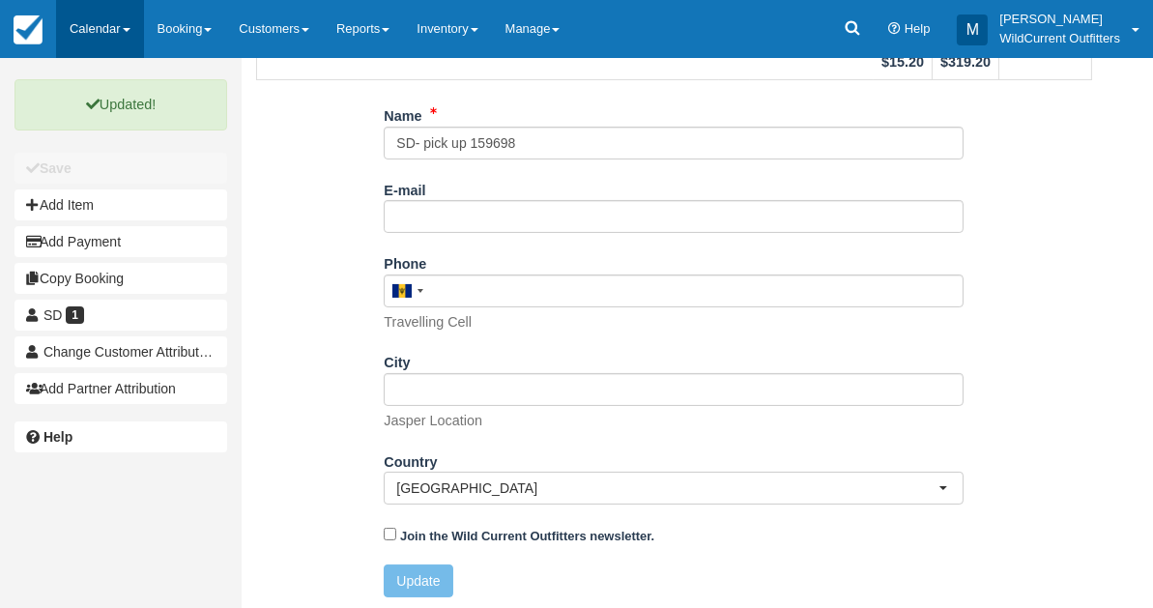
click at [105, 29] on link "Calendar" at bounding box center [100, 29] width 88 height 58
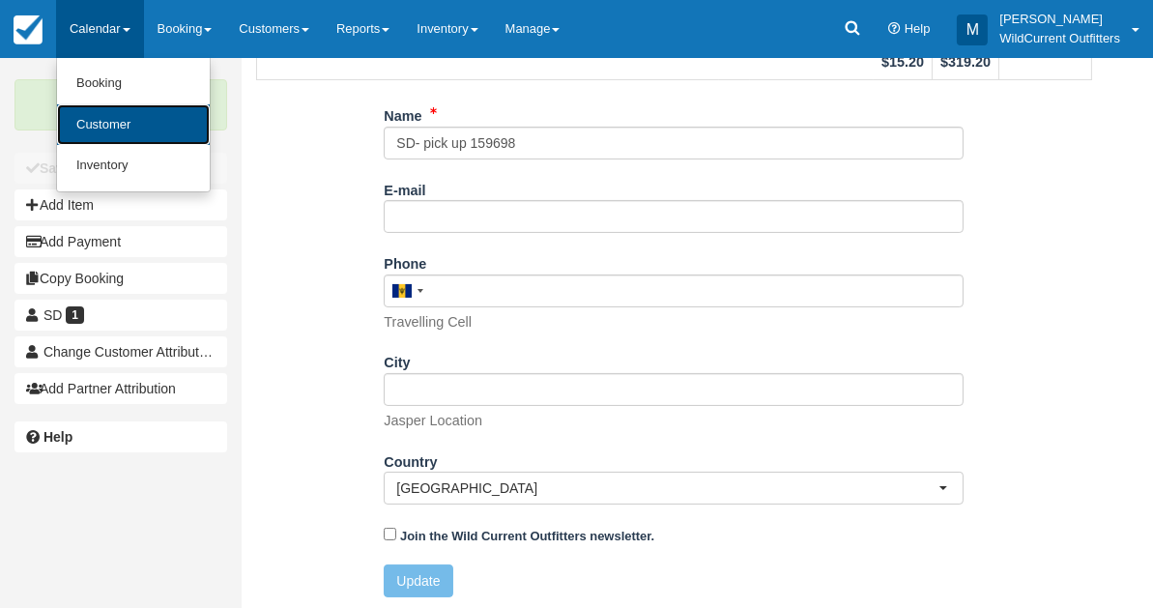
click at [118, 118] on link "Customer" at bounding box center [133, 125] width 153 height 42
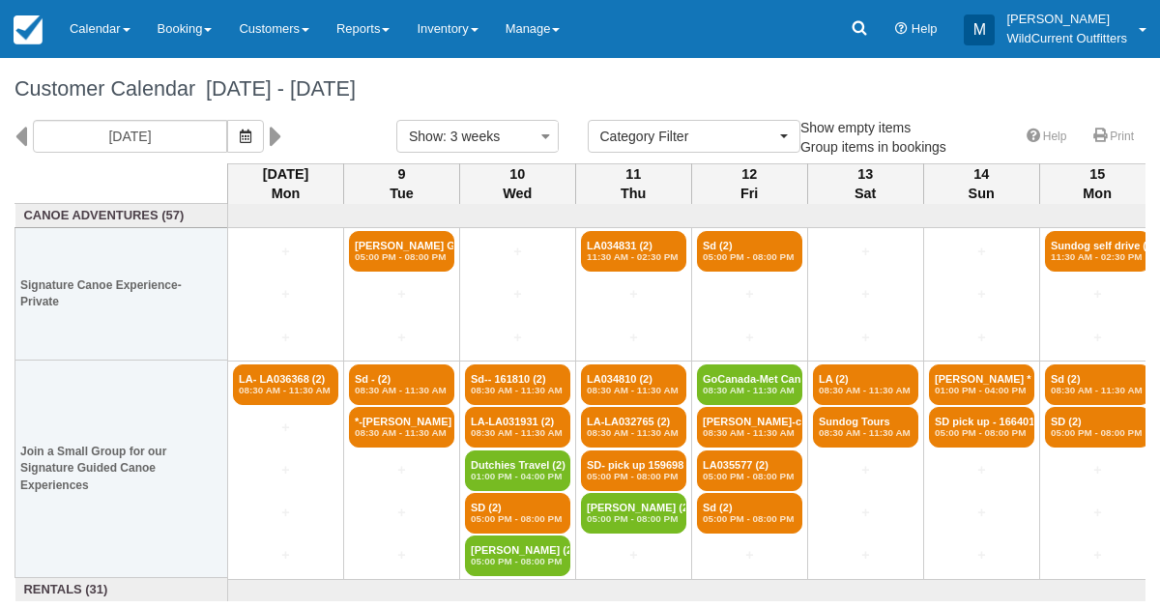
select select
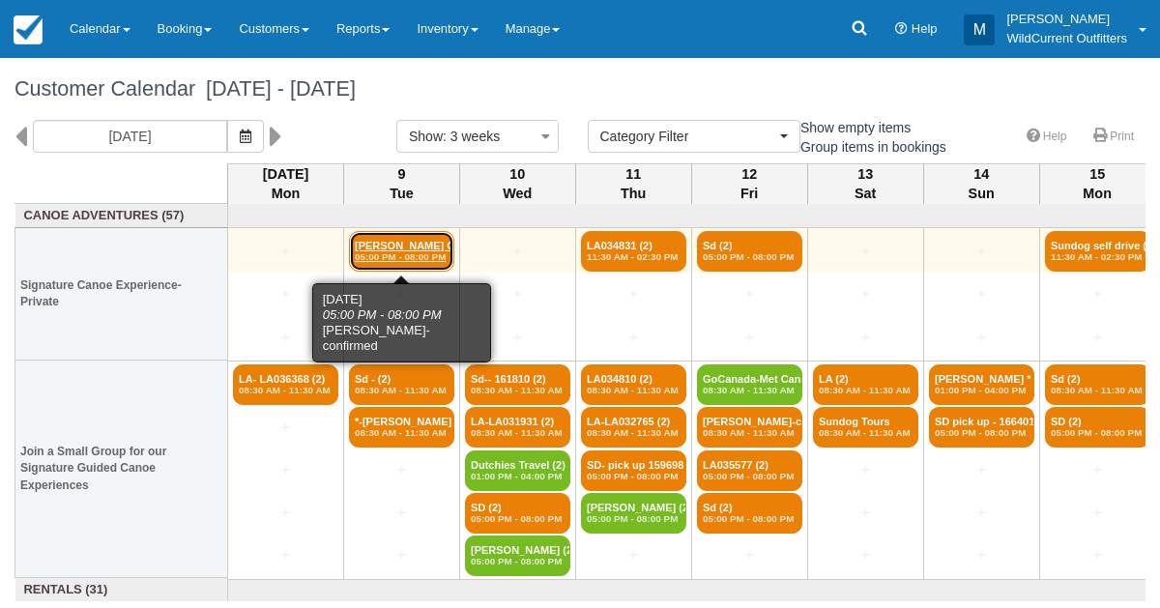
click at [416, 245] on link "Margaret Garden- con (4) 05:00 PM - 08:00 PM" at bounding box center [401, 251] width 105 height 41
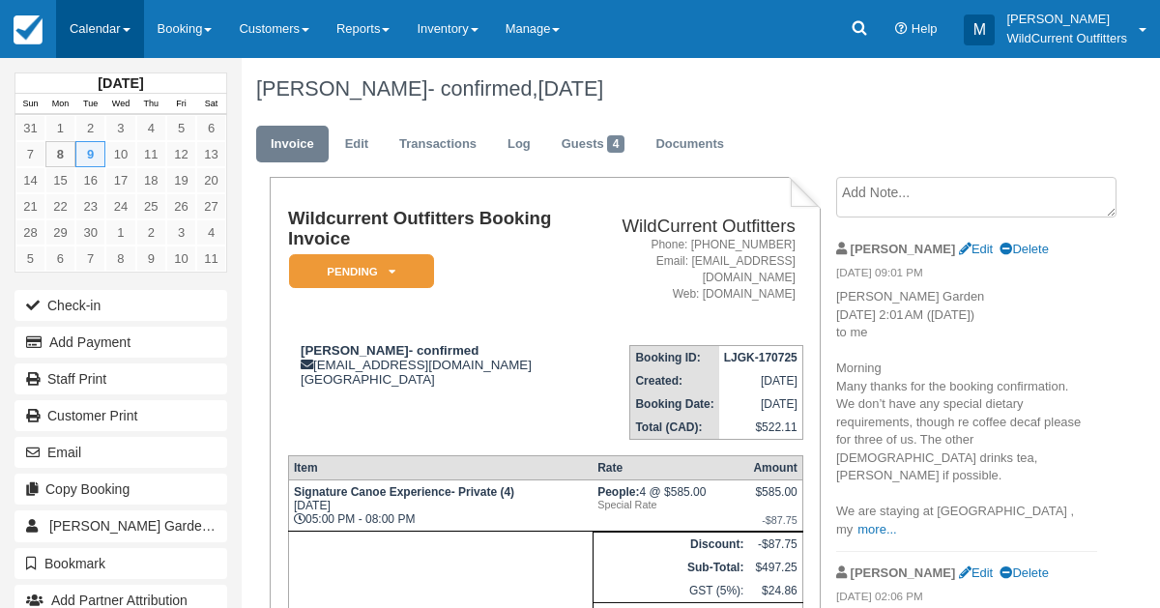
click at [84, 20] on link "Calendar" at bounding box center [100, 29] width 88 height 58
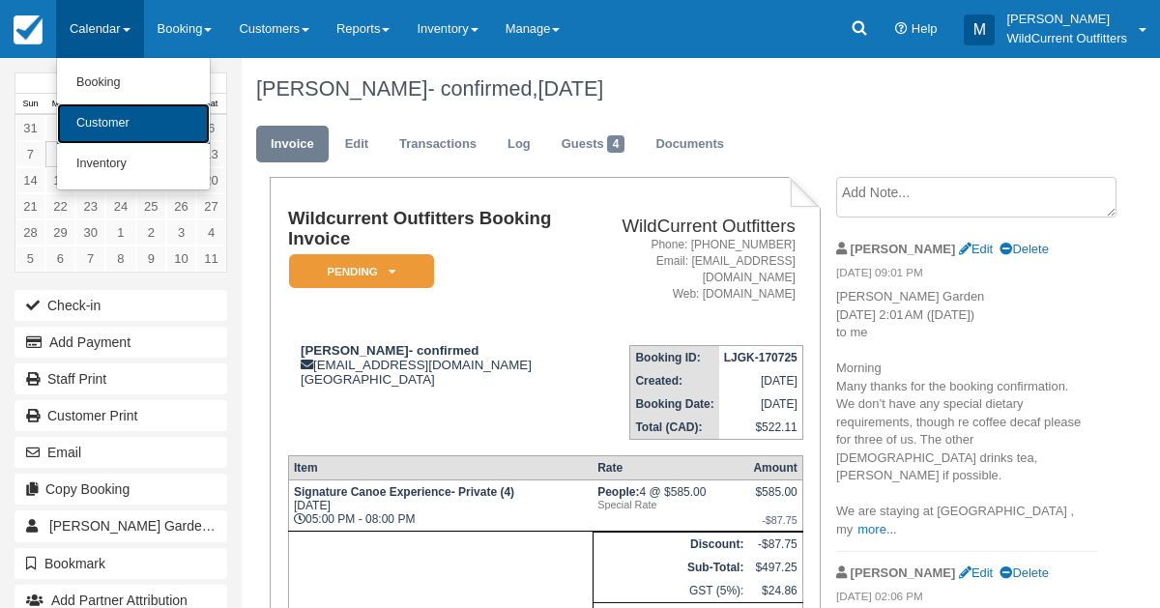
click at [97, 118] on link "Customer" at bounding box center [133, 123] width 153 height 41
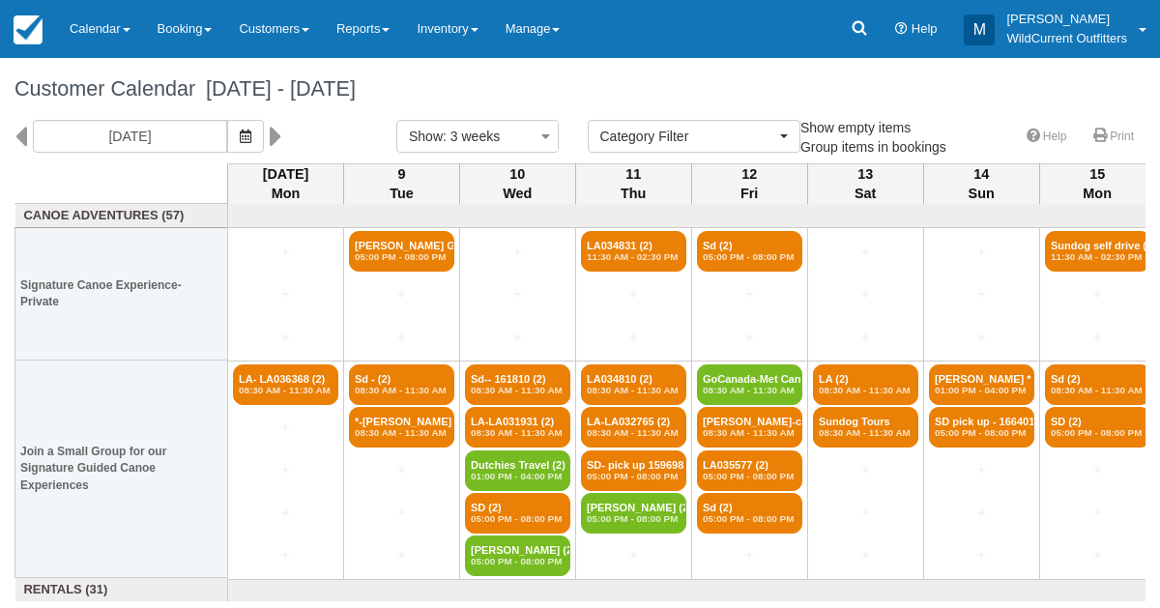
select select
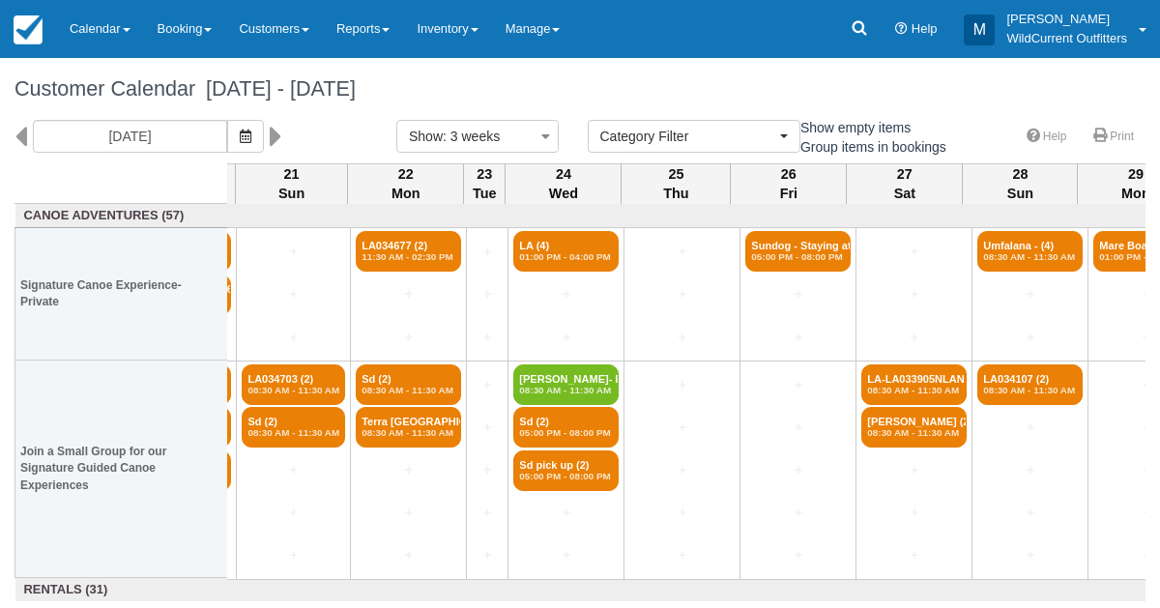
scroll to position [0, 1545]
